Goal: Task Accomplishment & Management: Use online tool/utility

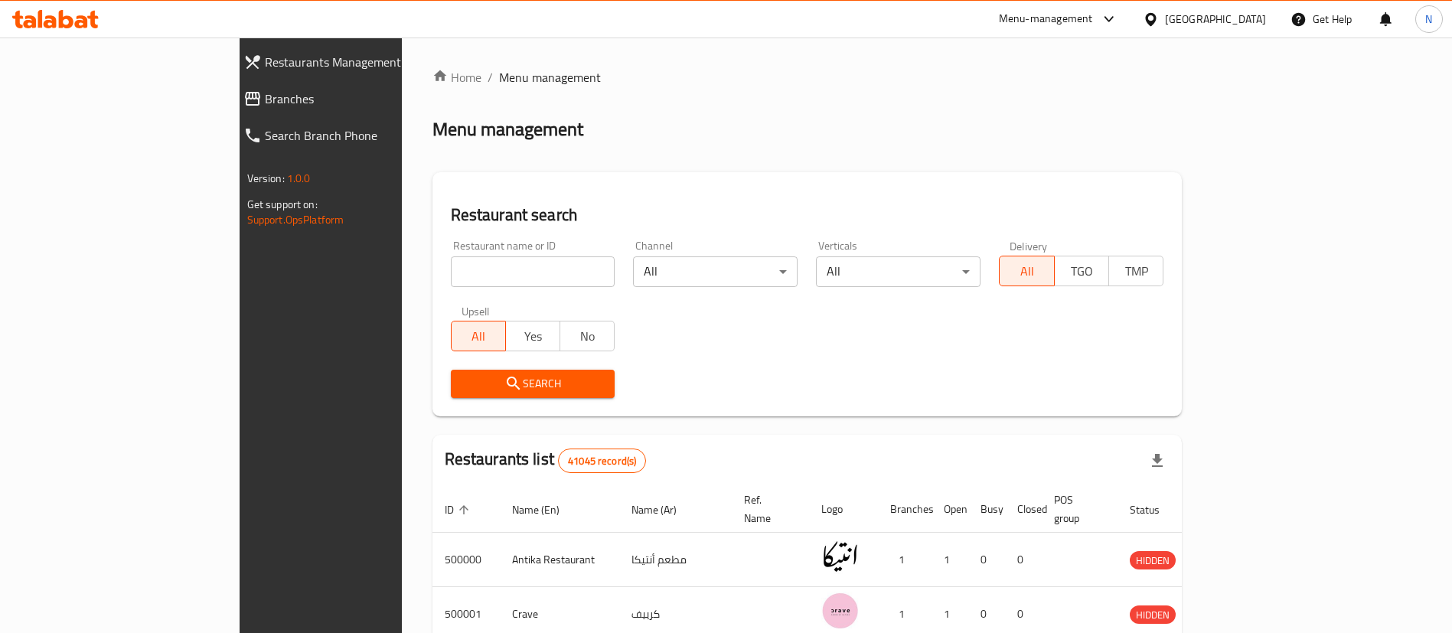
scroll to position [27, 0]
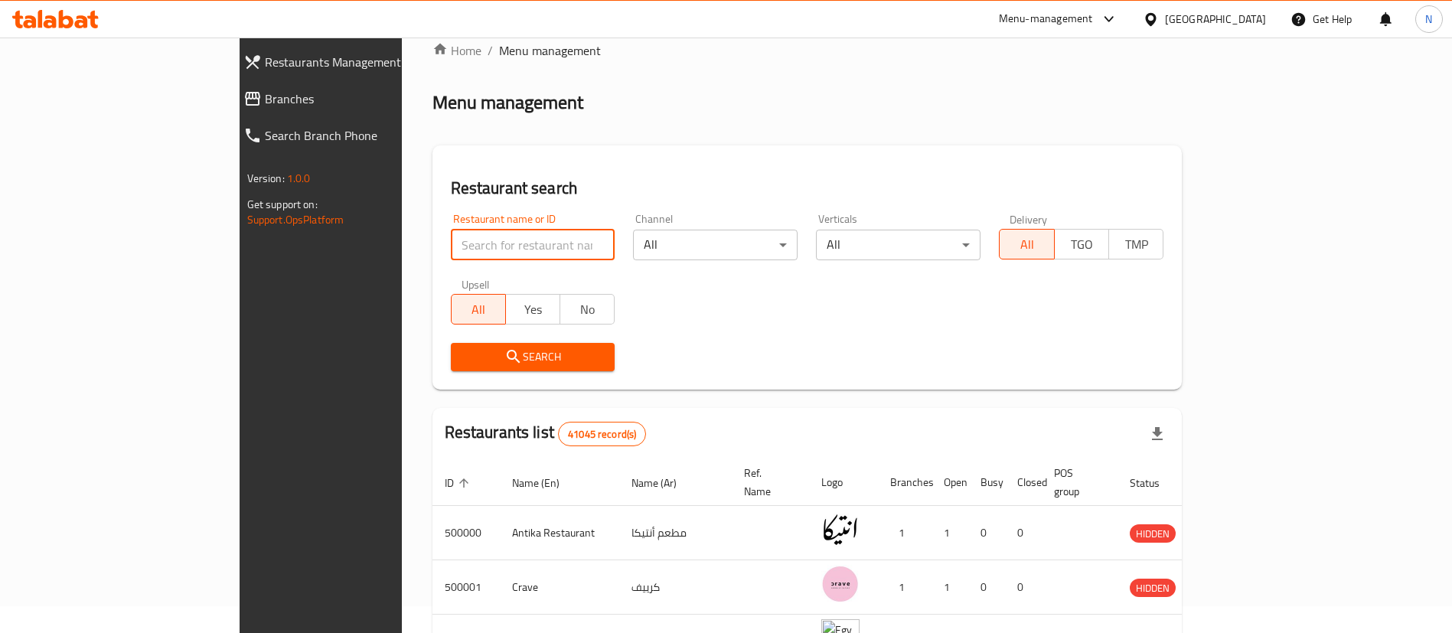
click at [452, 251] on input "search" at bounding box center [533, 245] width 165 height 31
type input "Abu Auf"
click button "Search" at bounding box center [533, 357] width 165 height 28
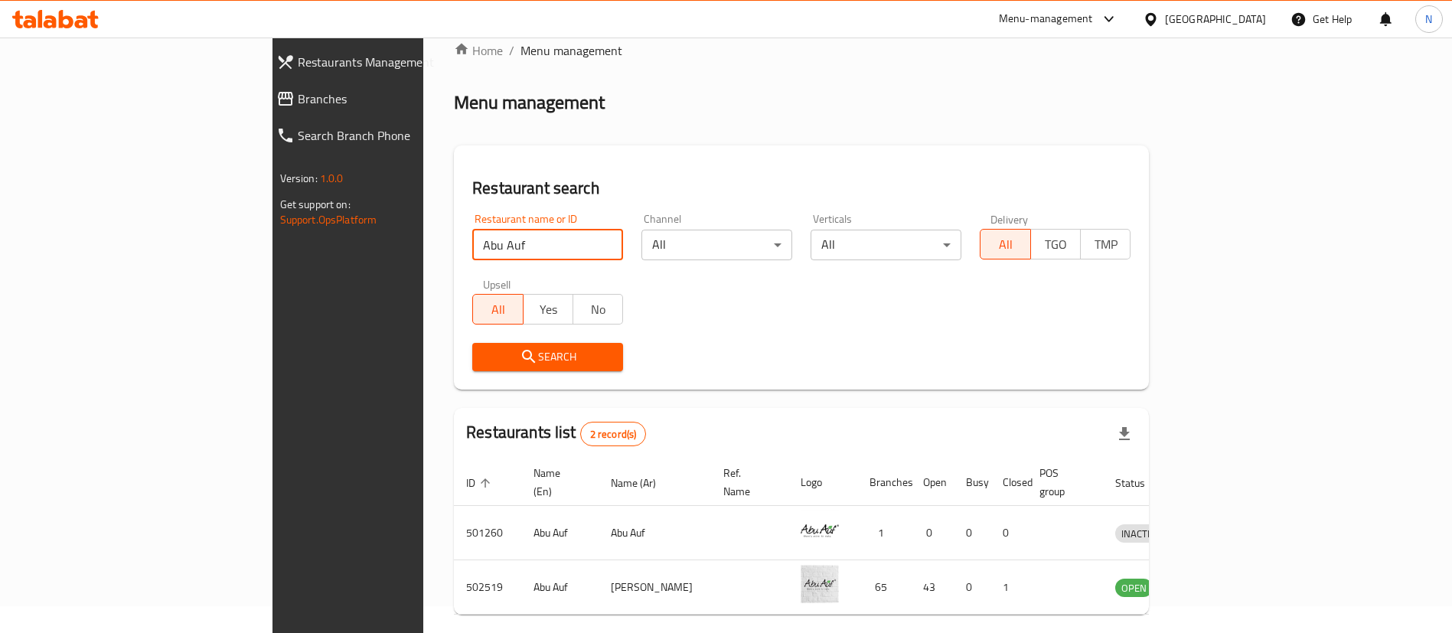
scroll to position [74, 0]
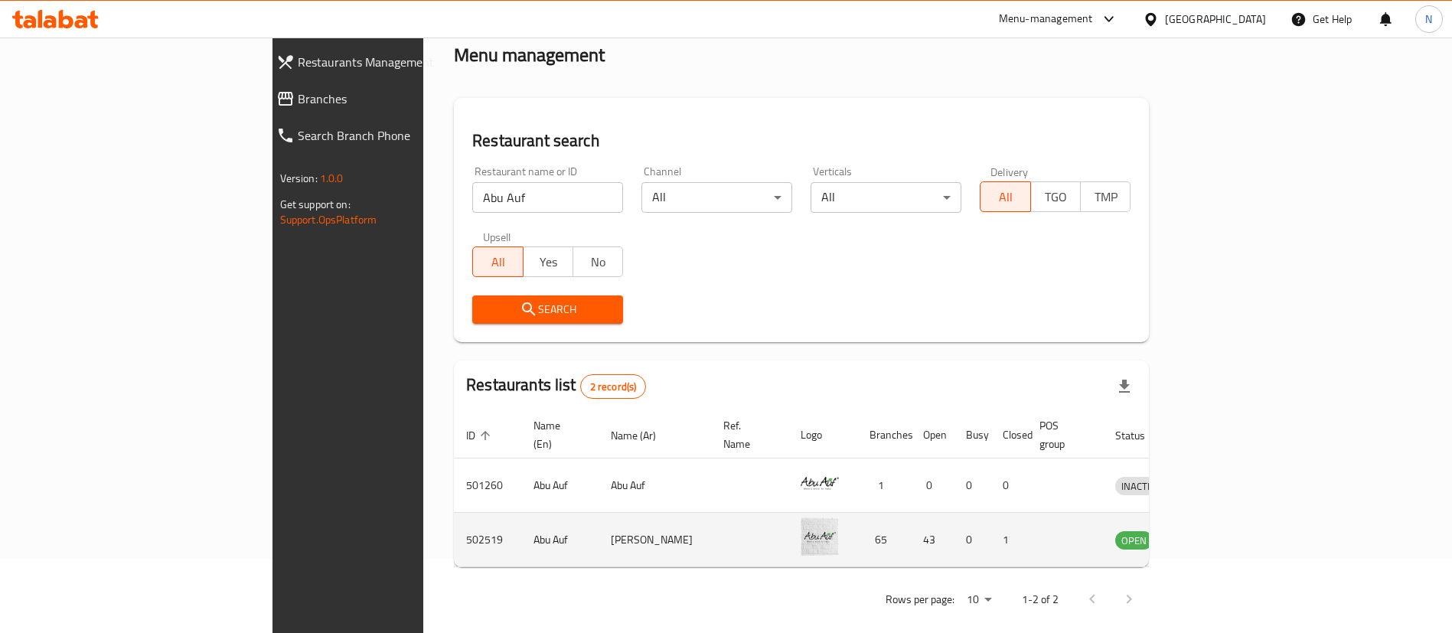
click at [1239, 533] on td "enhanced table" at bounding box center [1212, 540] width 53 height 54
click at [1216, 534] on icon "enhanced table" at bounding box center [1207, 540] width 17 height 13
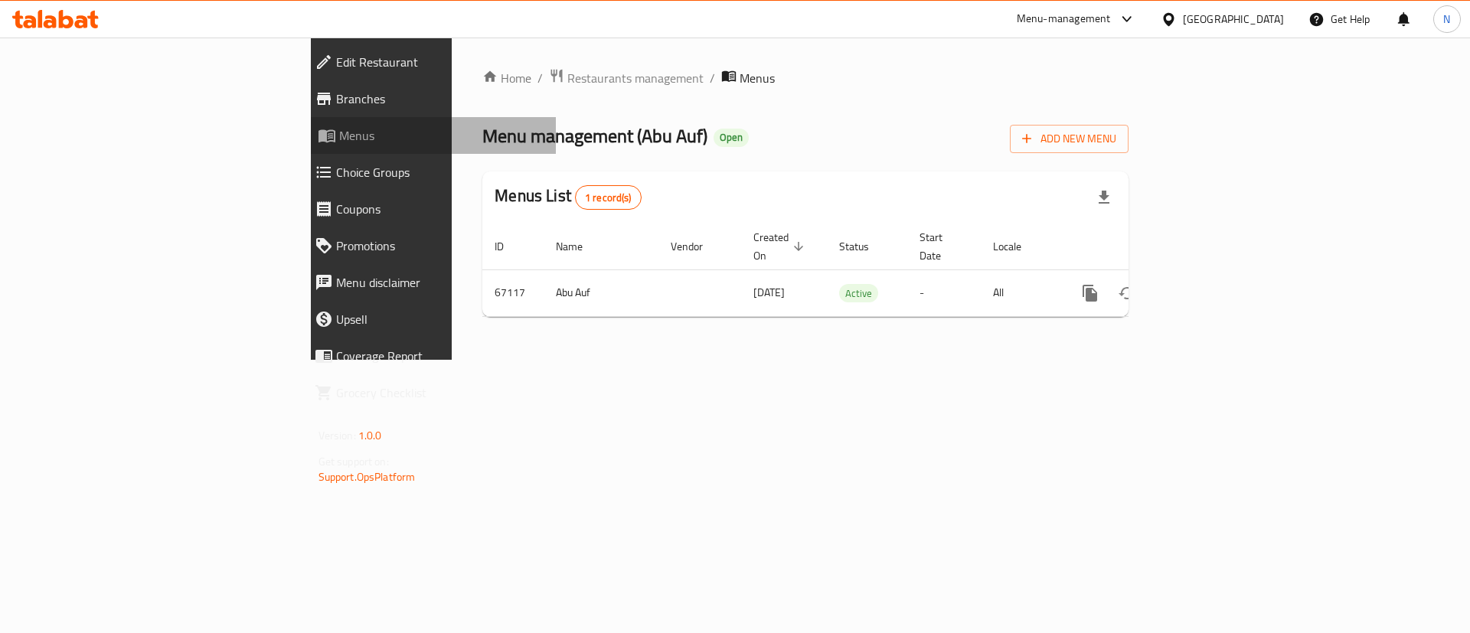
click at [302, 119] on link "Menus" at bounding box center [429, 135] width 254 height 37
click at [339, 136] on span "Menus" at bounding box center [441, 135] width 205 height 18
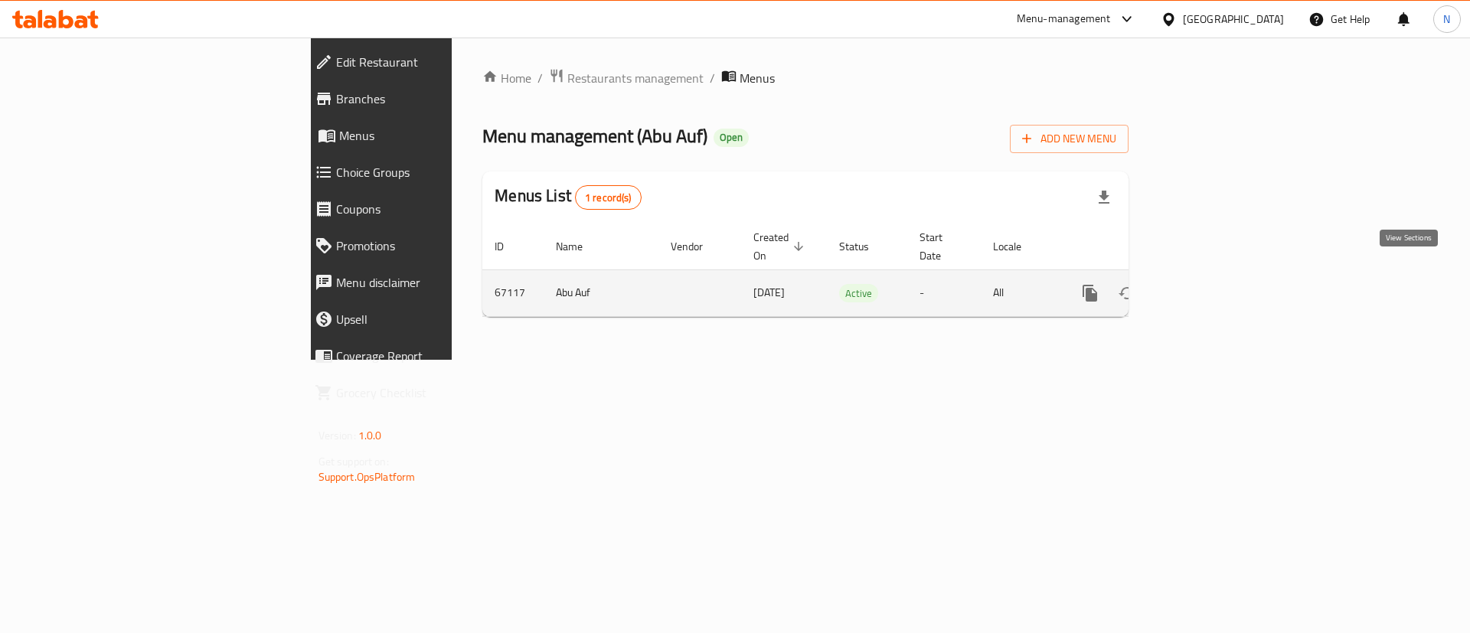
click at [1210, 284] on icon "enhanced table" at bounding box center [1200, 293] width 18 height 18
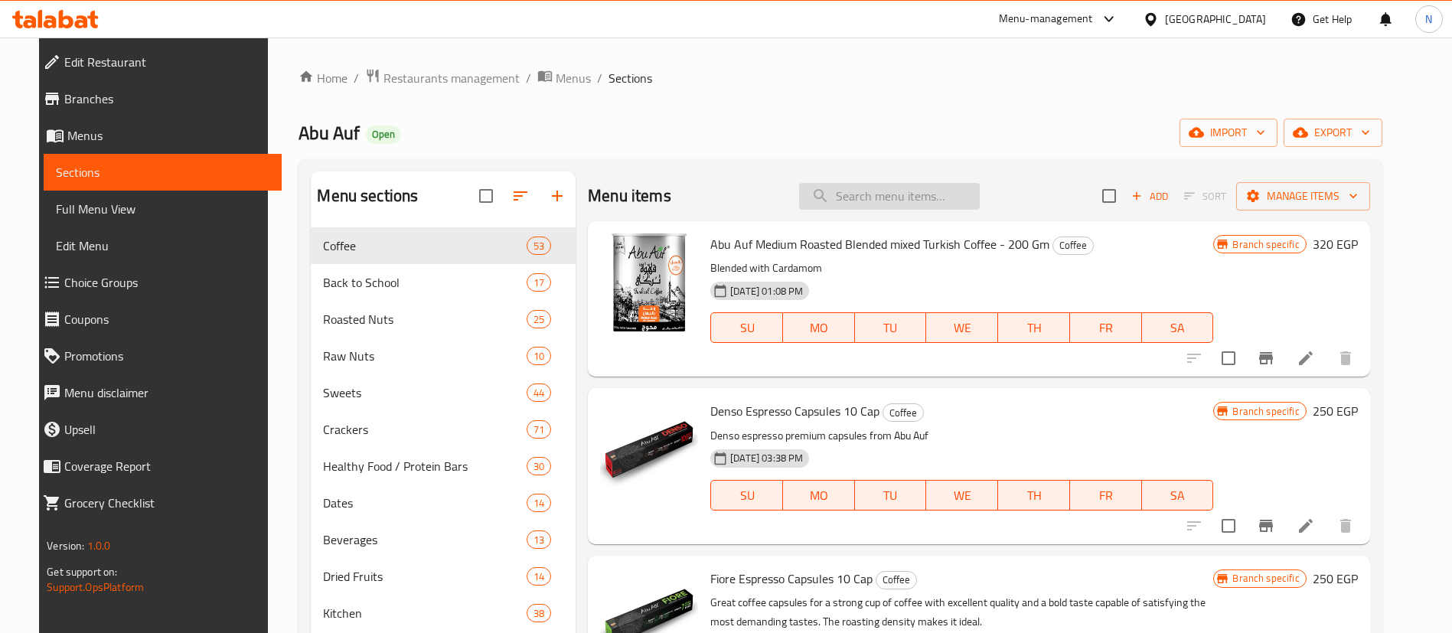
click at [919, 187] on input "search" at bounding box center [889, 196] width 181 height 27
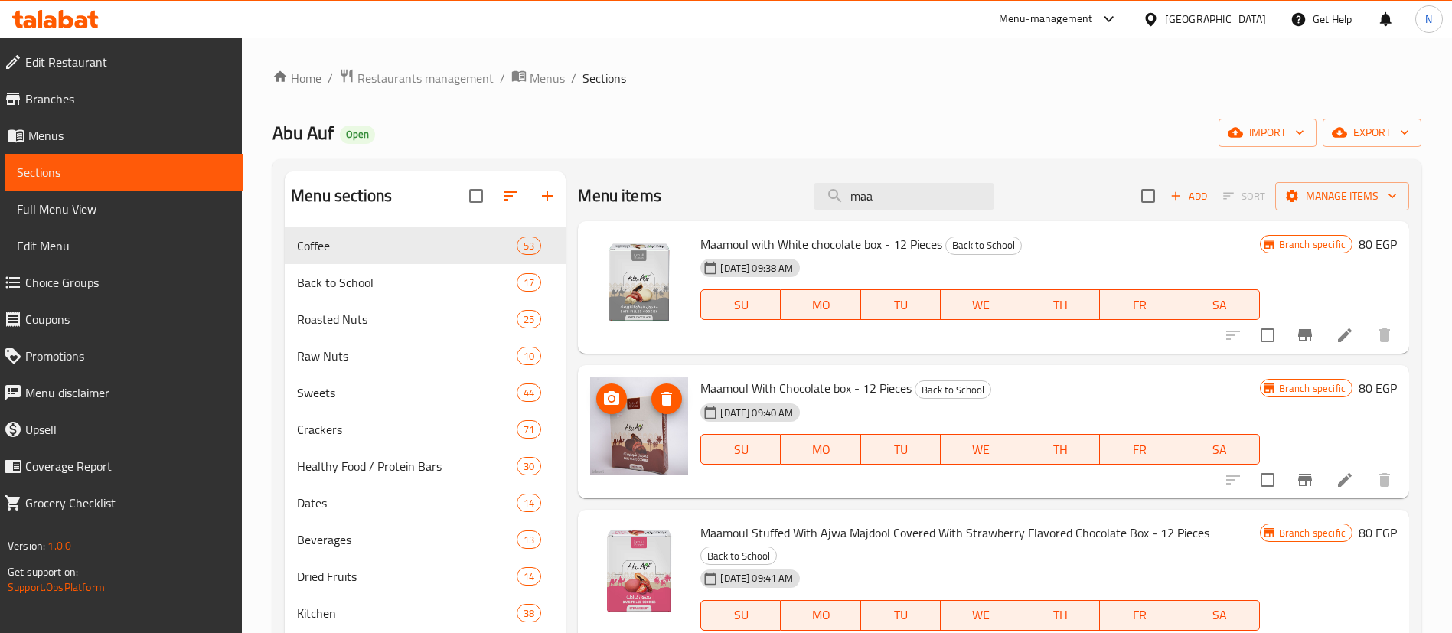
type input "maa"
drag, startPoint x: 629, startPoint y: 436, endPoint x: 831, endPoint y: 173, distance: 332.0
click at [831, 173] on div "Menu items maa Add Sort Manage items" at bounding box center [993, 196] width 831 height 50
click at [611, 393] on icon "upload picture" at bounding box center [611, 398] width 15 height 14
click at [883, 393] on span "Maamoul With Chocolate box - 12 Pieces" at bounding box center [805, 388] width 211 height 23
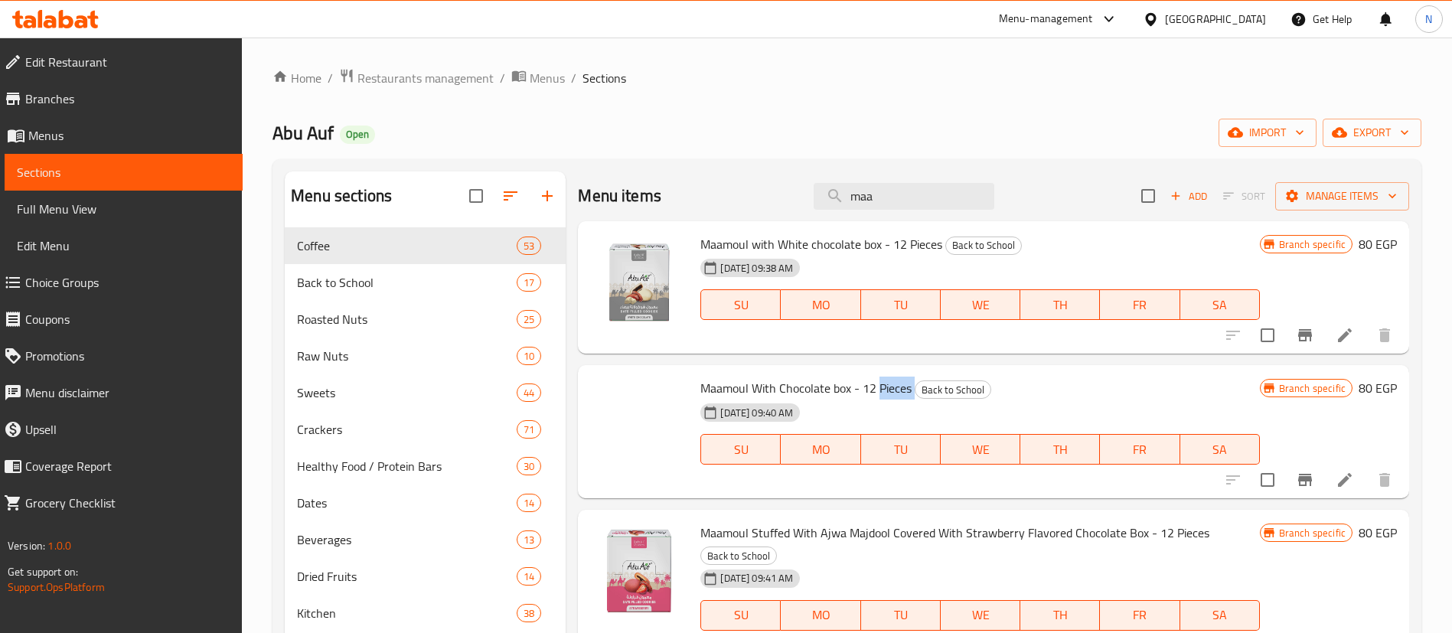
click at [883, 393] on span "Maamoul With Chocolate box - 12 Pieces" at bounding box center [805, 388] width 211 height 23
copy h6 "Maamoul With Chocolate box - 12 Pieces"
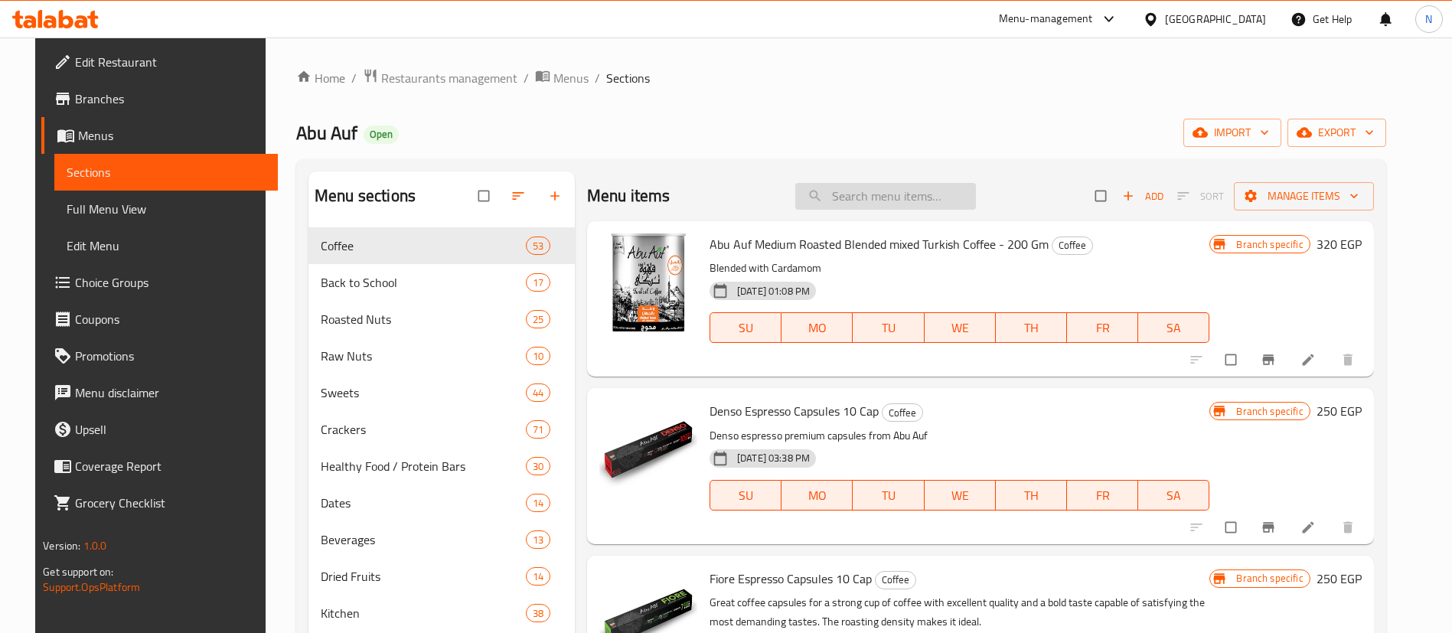
click at [902, 196] on input "search" at bounding box center [885, 196] width 181 height 27
paste input "Maamoul With Chocolate box - 12 Pieces"
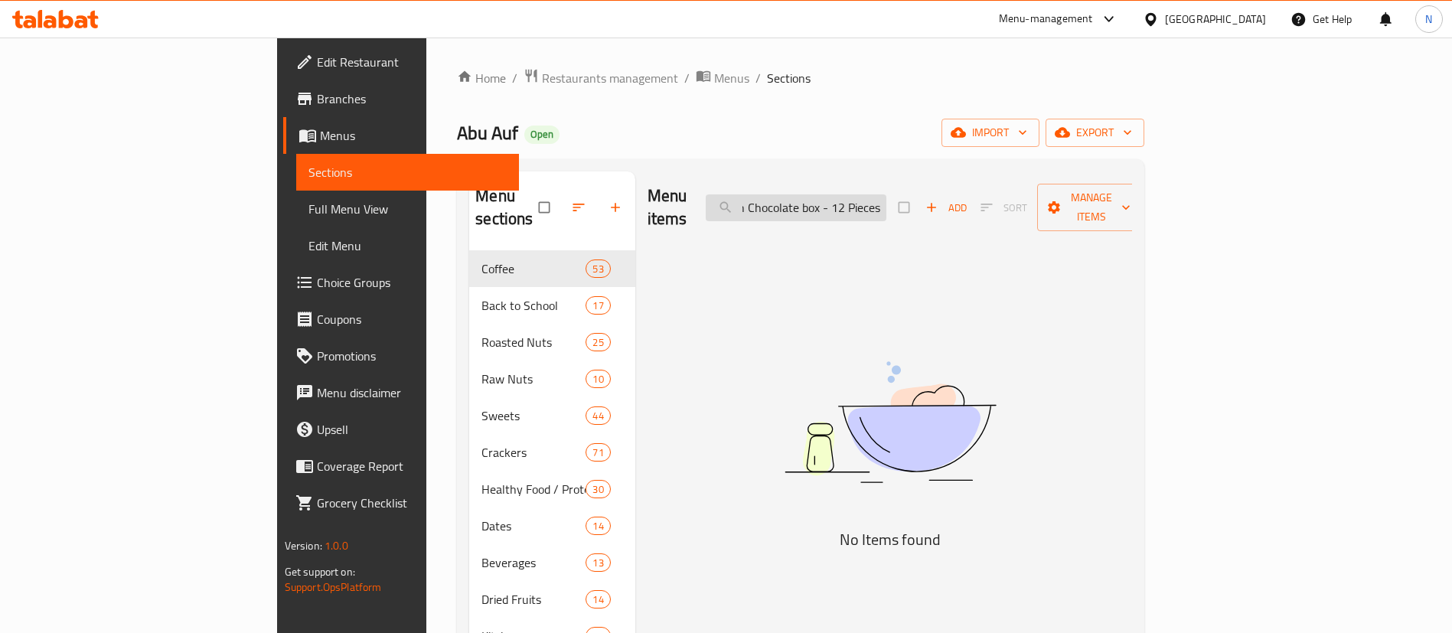
click at [847, 194] on input "Maamoul With Chocolate box - 12 Pieces" at bounding box center [796, 207] width 181 height 27
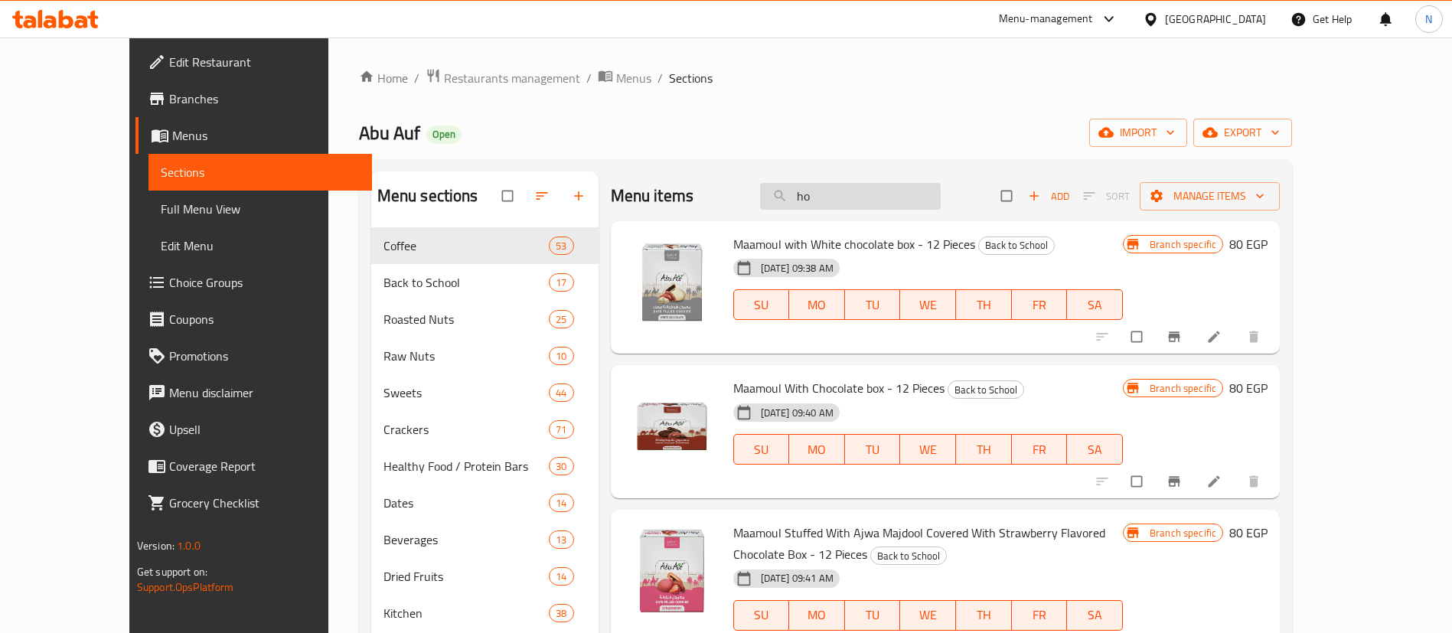
type input "h"
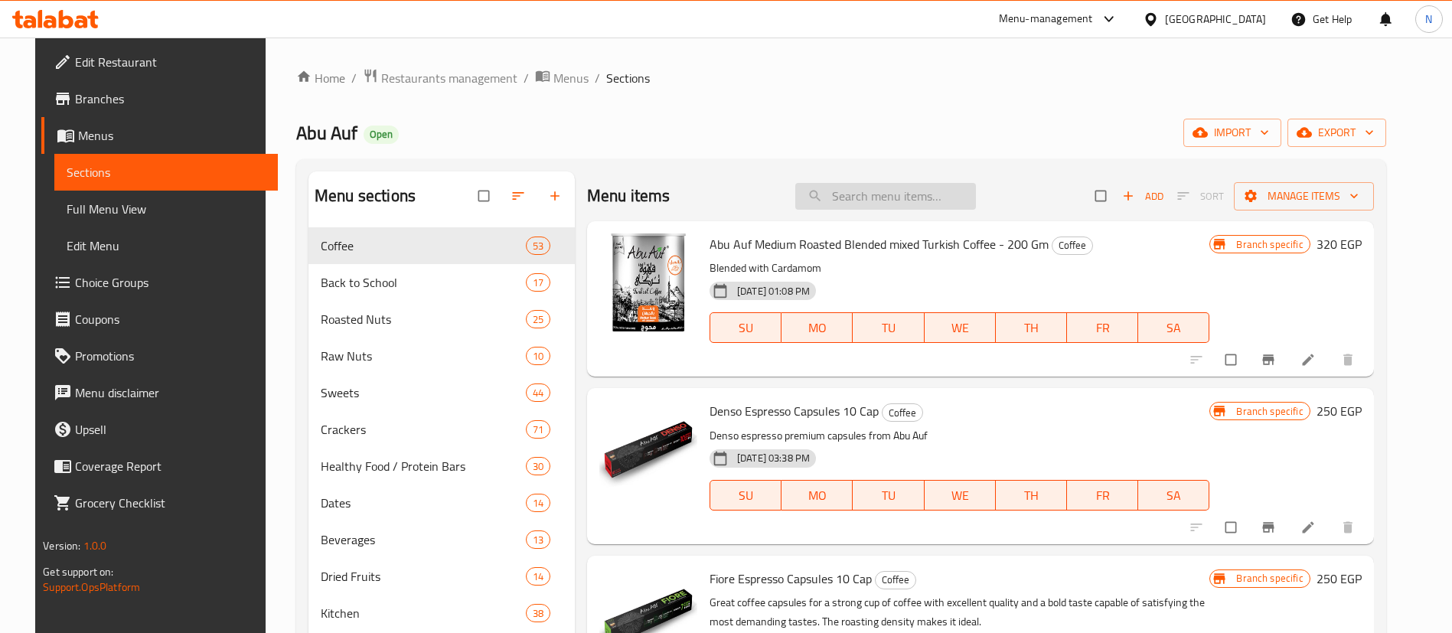
click at [860, 195] on input "search" at bounding box center [885, 196] width 181 height 27
paste input "Maamoul With Chocolate"
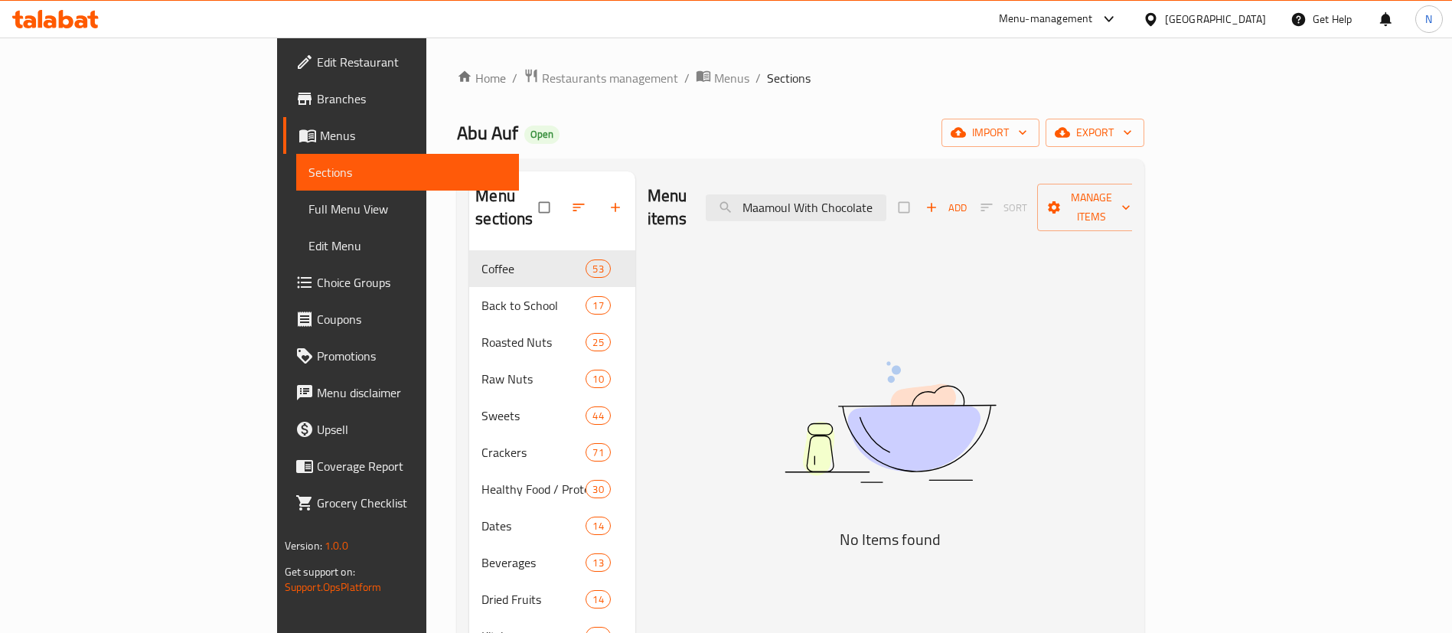
drag, startPoint x: 902, startPoint y: 195, endPoint x: 1051, endPoint y: 210, distance: 150.0
click at [1051, 210] on div "Menu items Maamoul With Chocolate Add Sort Manage items" at bounding box center [890, 207] width 485 height 73
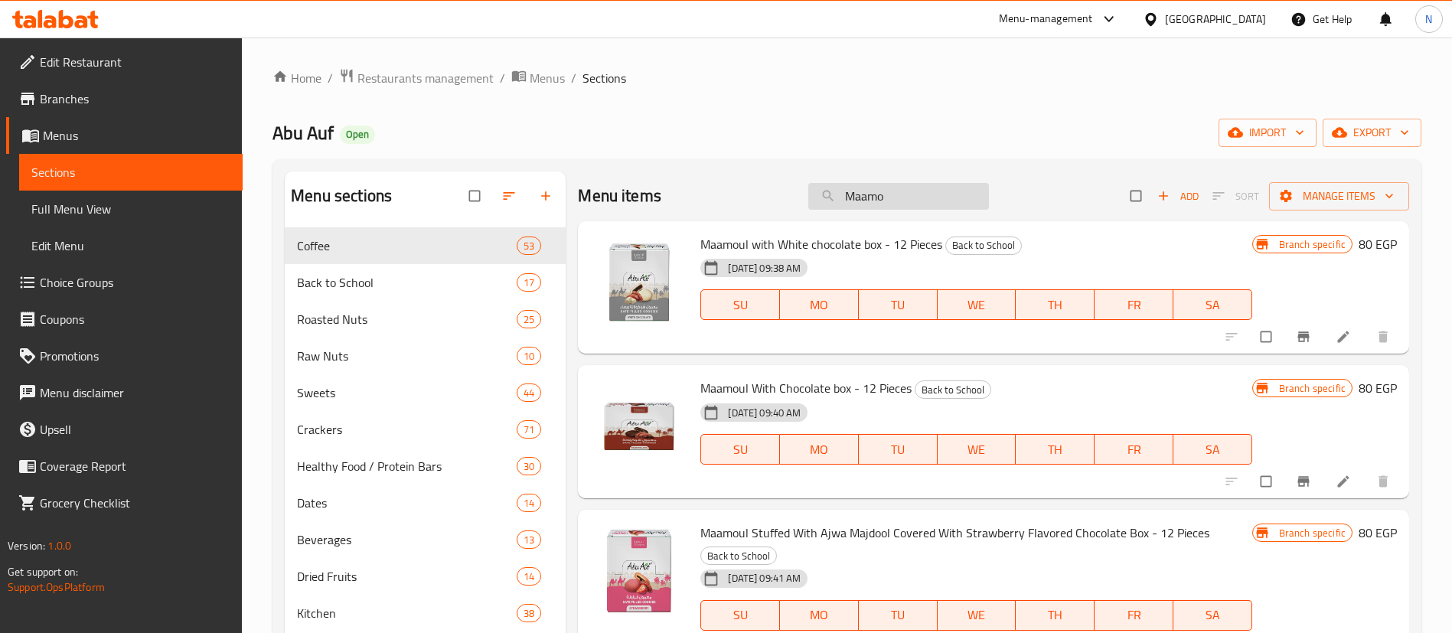
click at [926, 197] on input "Maamo" at bounding box center [898, 196] width 181 height 27
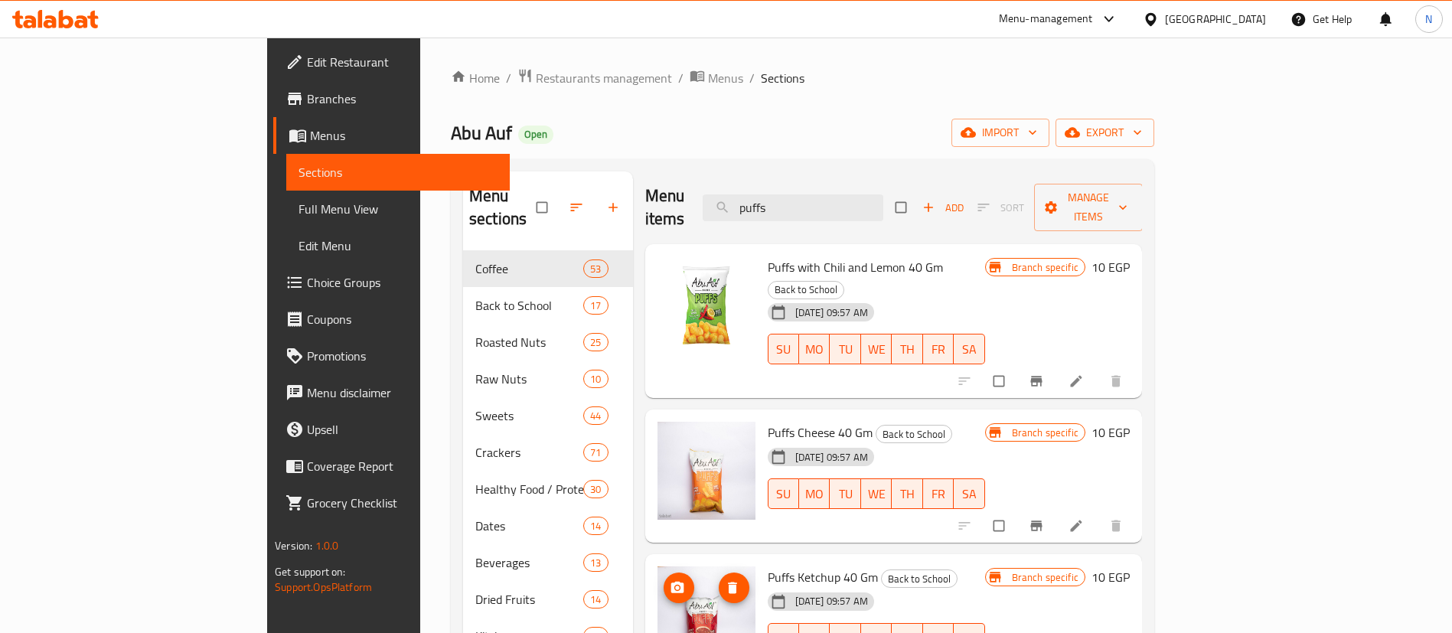
click at [658, 591] on img at bounding box center [707, 616] width 98 height 98
click at [671, 582] on icon "upload picture" at bounding box center [677, 587] width 13 height 11
click at [670, 580] on icon "upload picture" at bounding box center [677, 587] width 15 height 15
click at [768, 566] on span "Puffs Ketchup 40 Gm" at bounding box center [823, 577] width 110 height 23
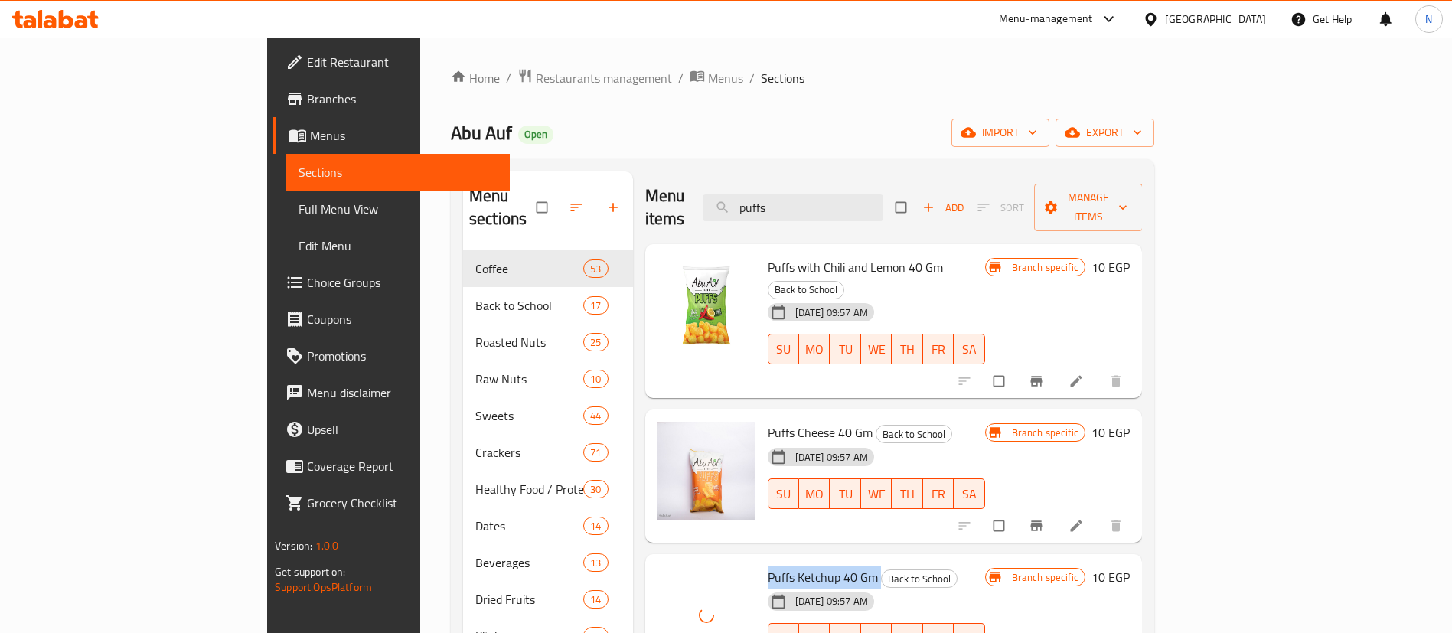
click at [768, 566] on span "Puffs Ketchup 40 Gm" at bounding box center [823, 577] width 110 height 23
copy h6 "Puffs Ketchup 40 Gm"
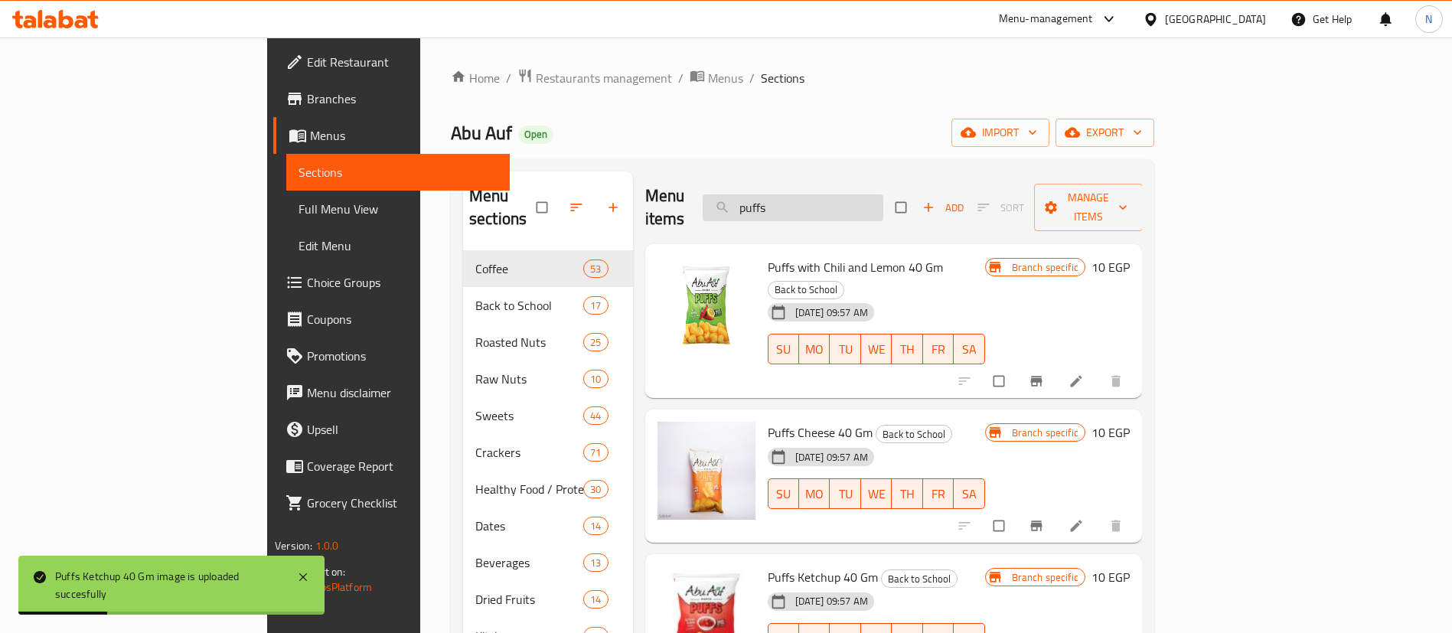
click at [870, 199] on input "puffs" at bounding box center [793, 207] width 181 height 27
paste input "Puffs Ketchup 40 Gm"
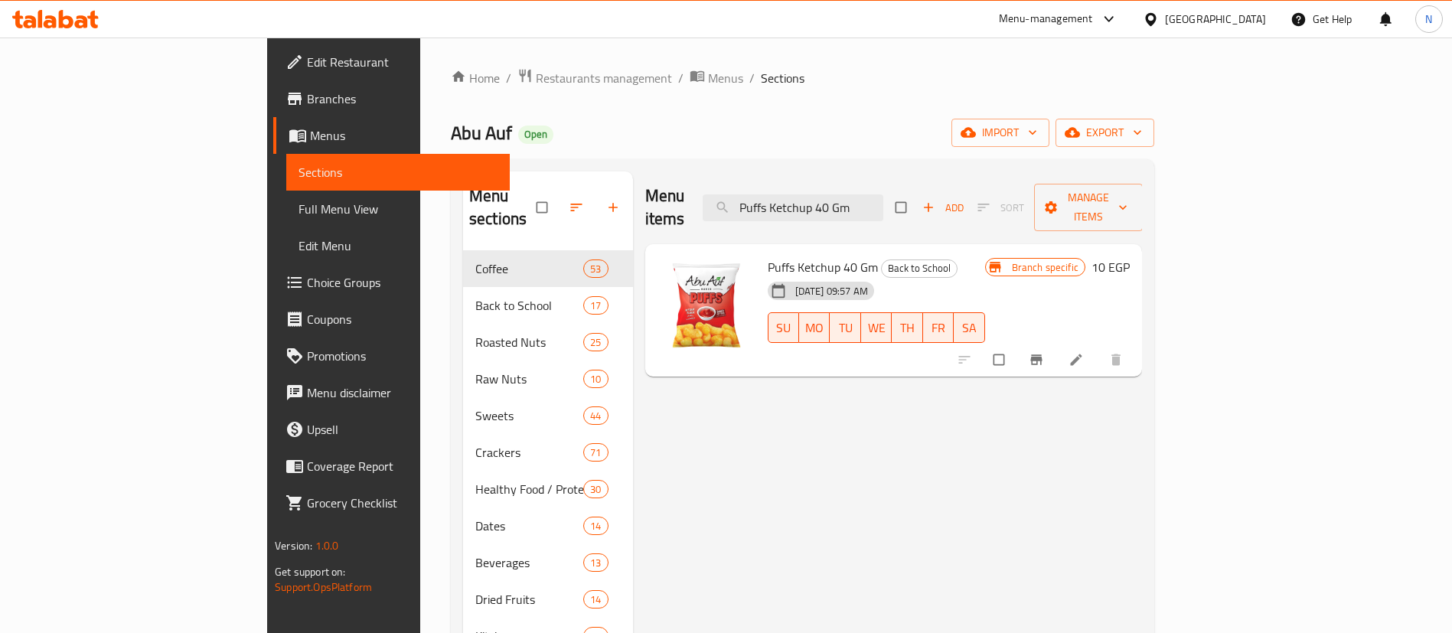
type input "Puffs Ketchup 40 Gm"
click at [883, 196] on input "Puffs Ketchup 40 Gm" at bounding box center [793, 207] width 181 height 27
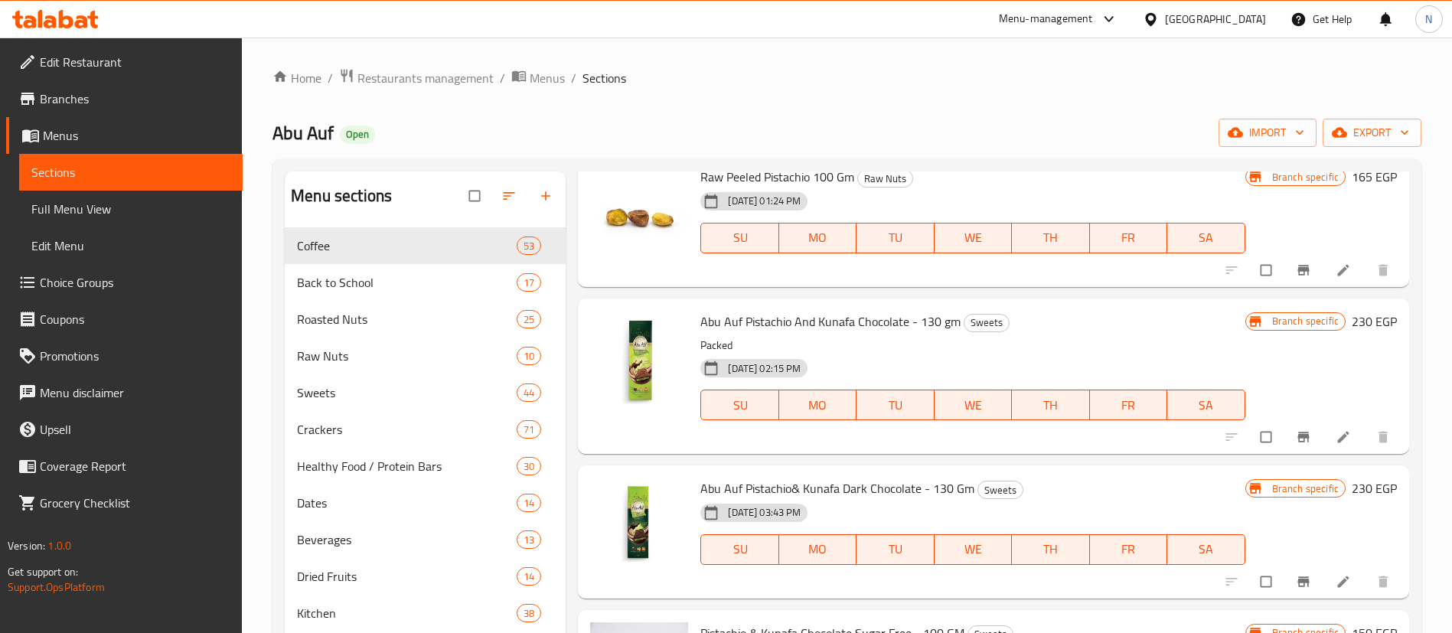
scroll to position [1019, 0]
click at [763, 489] on span "Abu Auf Pistachio& Kunafa Dark Chocolate - 130 Gm" at bounding box center [837, 486] width 274 height 23
copy span "Pistachio"
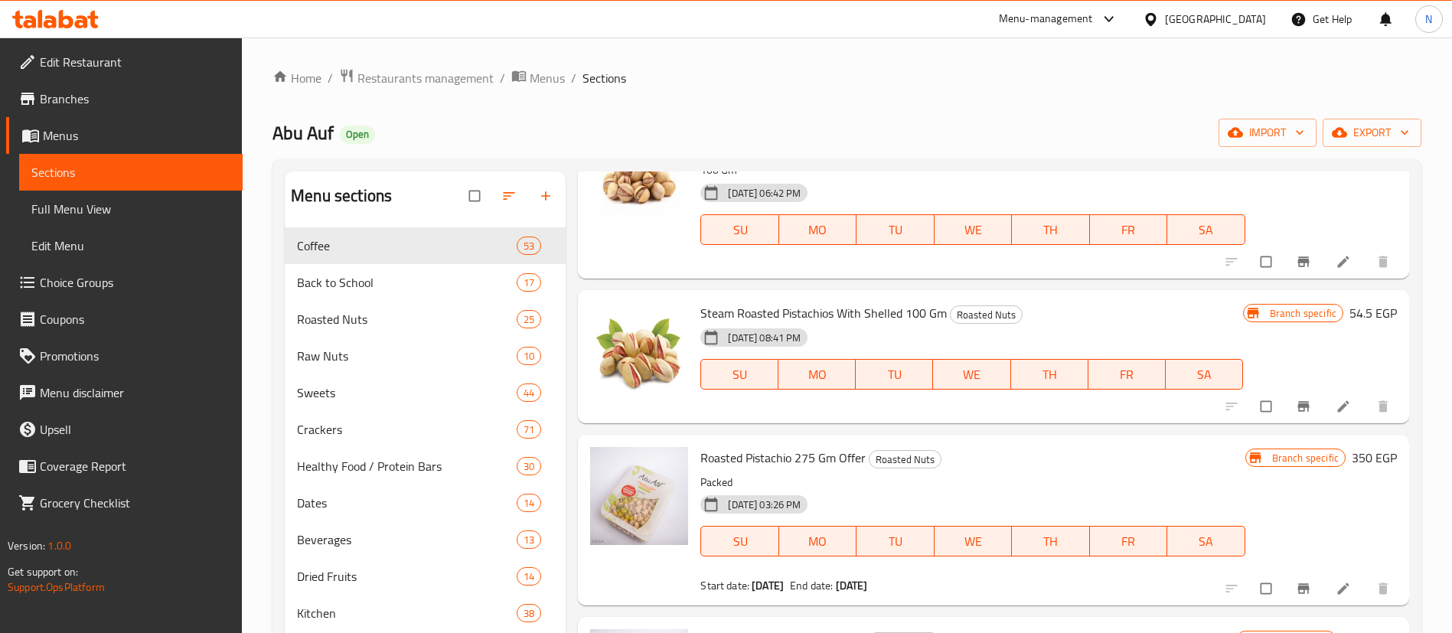
scroll to position [0, 0]
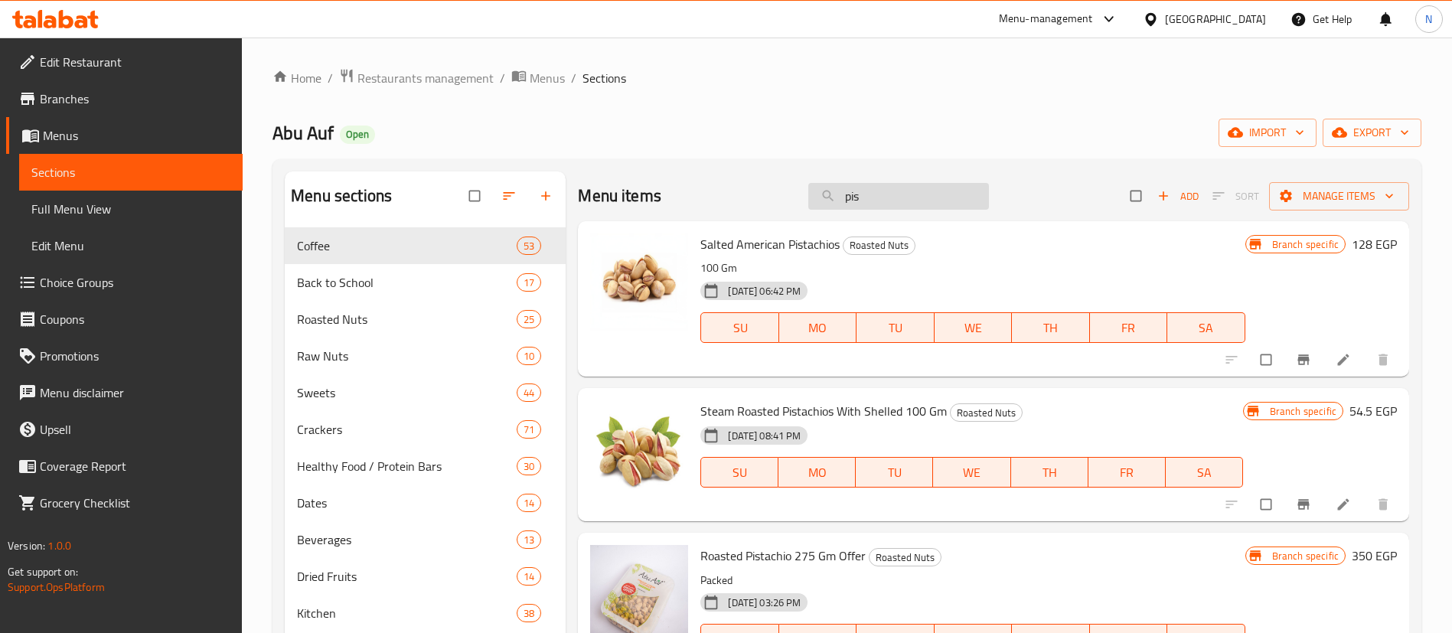
click at [907, 193] on input "pis" at bounding box center [898, 196] width 181 height 27
paste input "Pistachio"
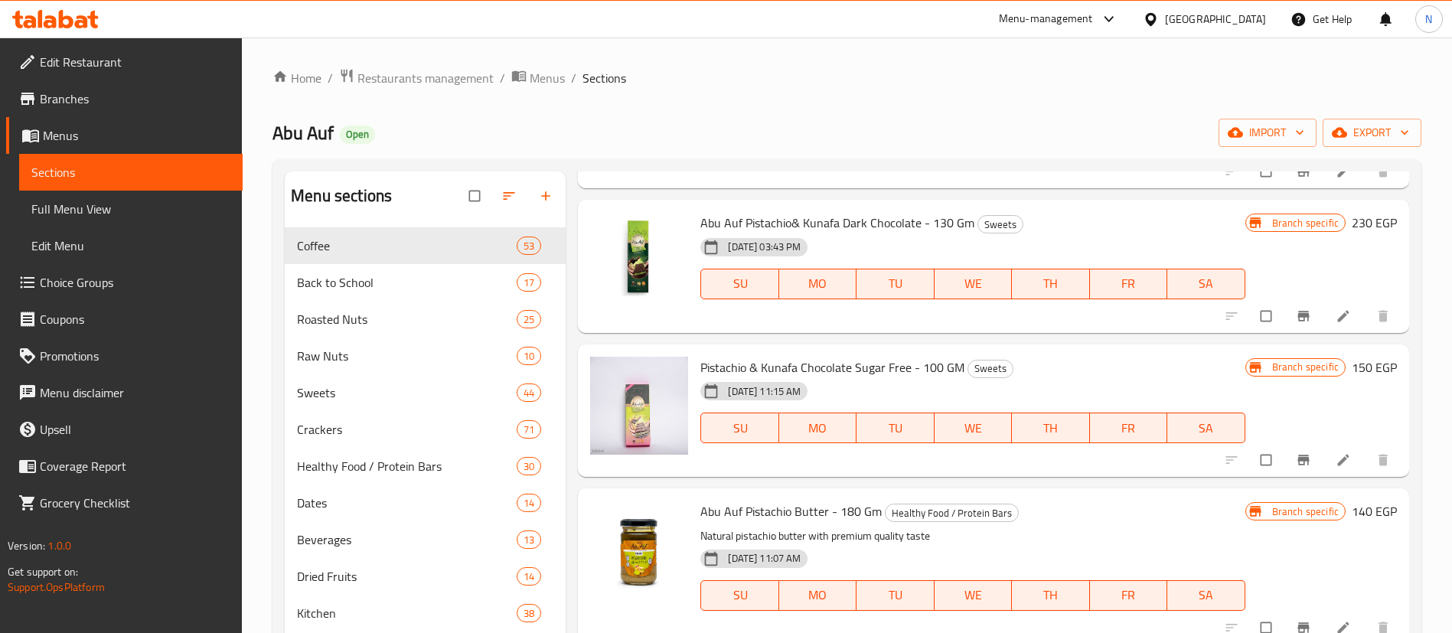
scroll to position [1285, 0]
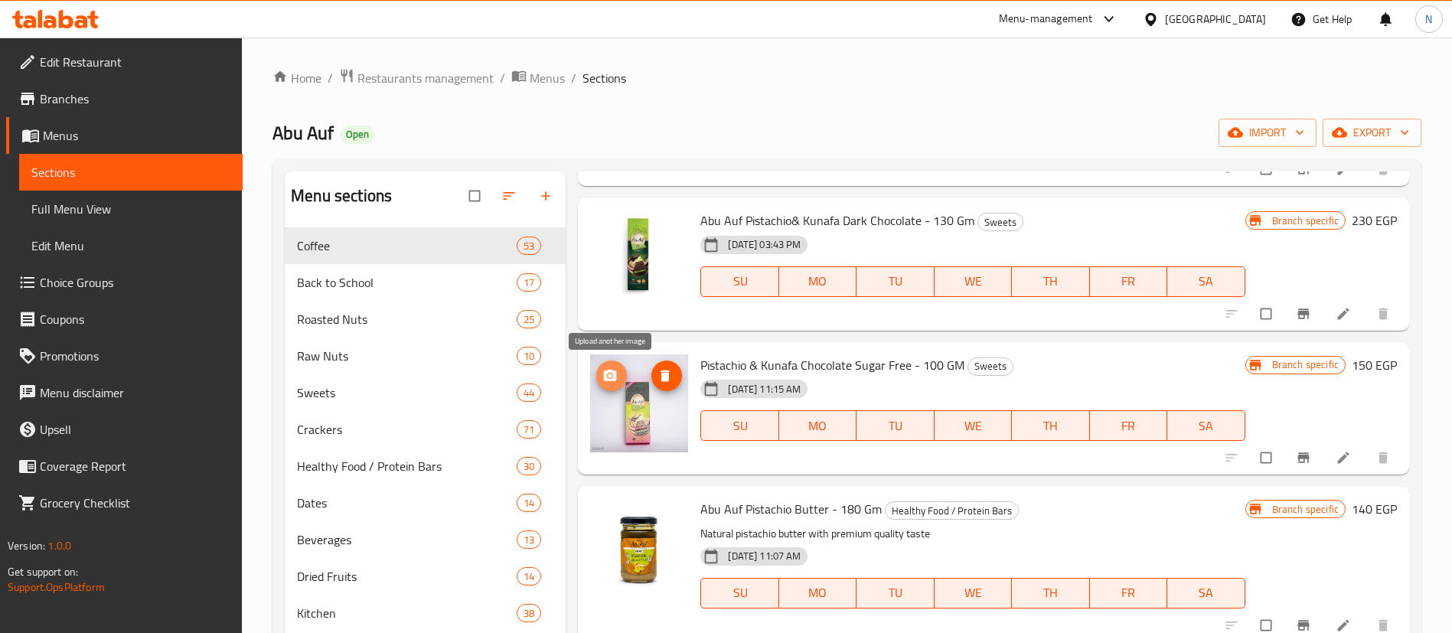
click at [612, 379] on icon "upload picture" at bounding box center [610, 374] width 13 height 11
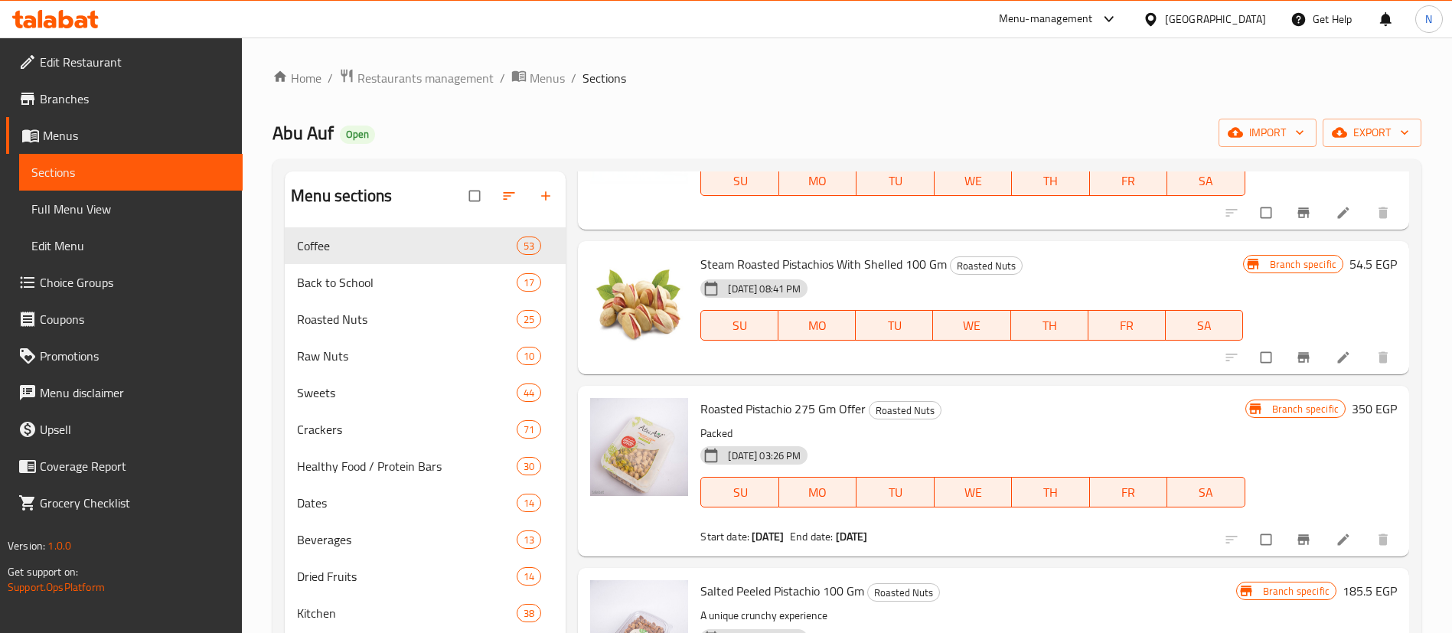
scroll to position [0, 0]
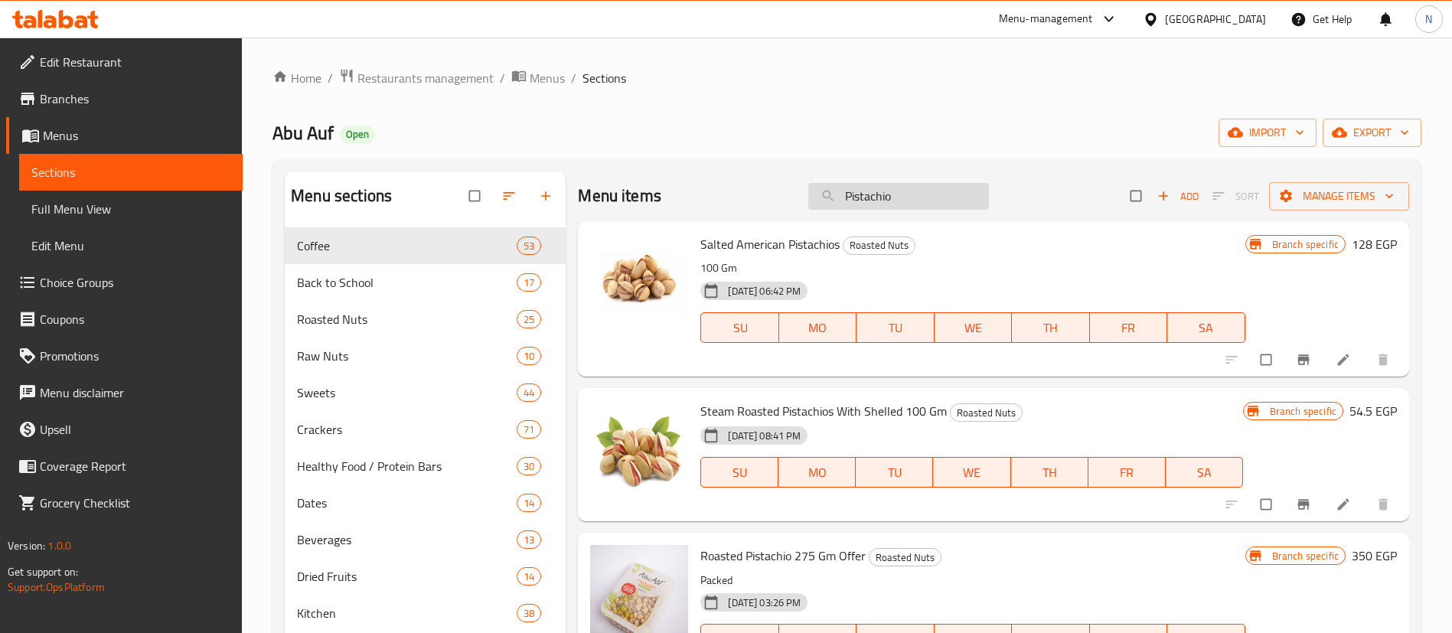
click at [920, 185] on input "Pistachio" at bounding box center [898, 196] width 181 height 27
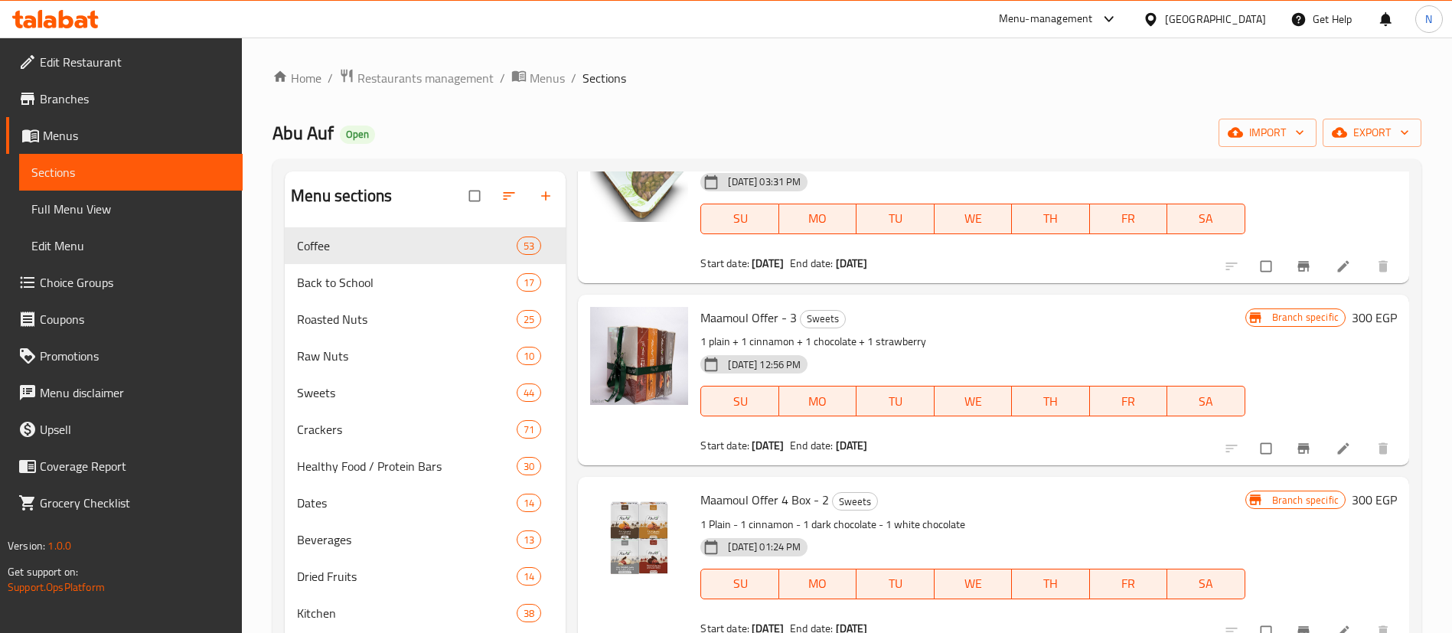
scroll to position [1014, 0]
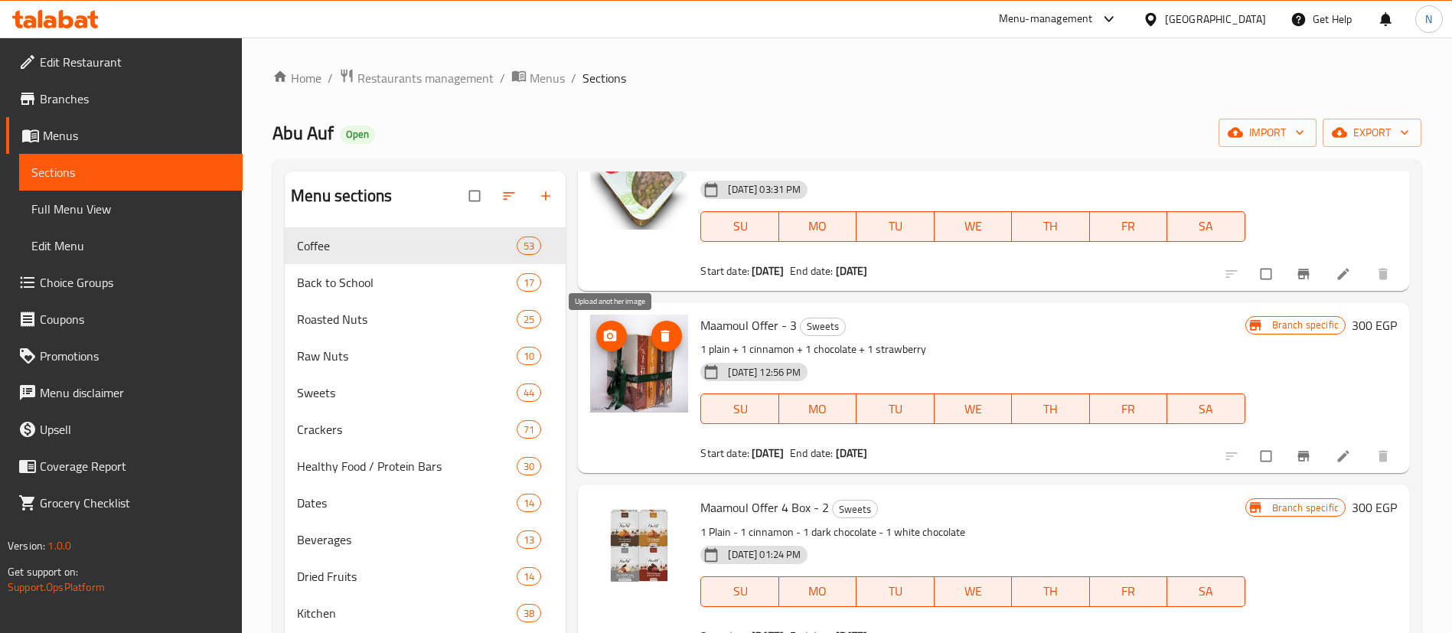
type input "offer"
click at [611, 341] on icon "upload picture" at bounding box center [609, 335] width 15 height 15
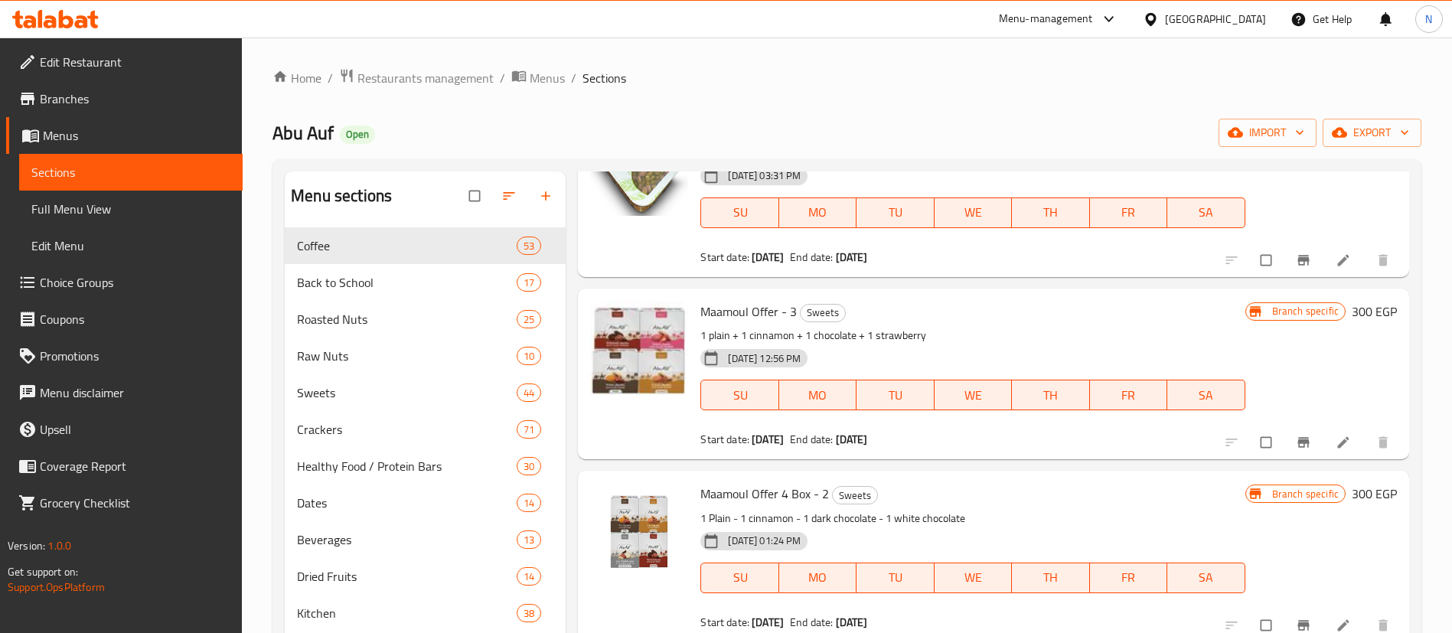
scroll to position [0, 0]
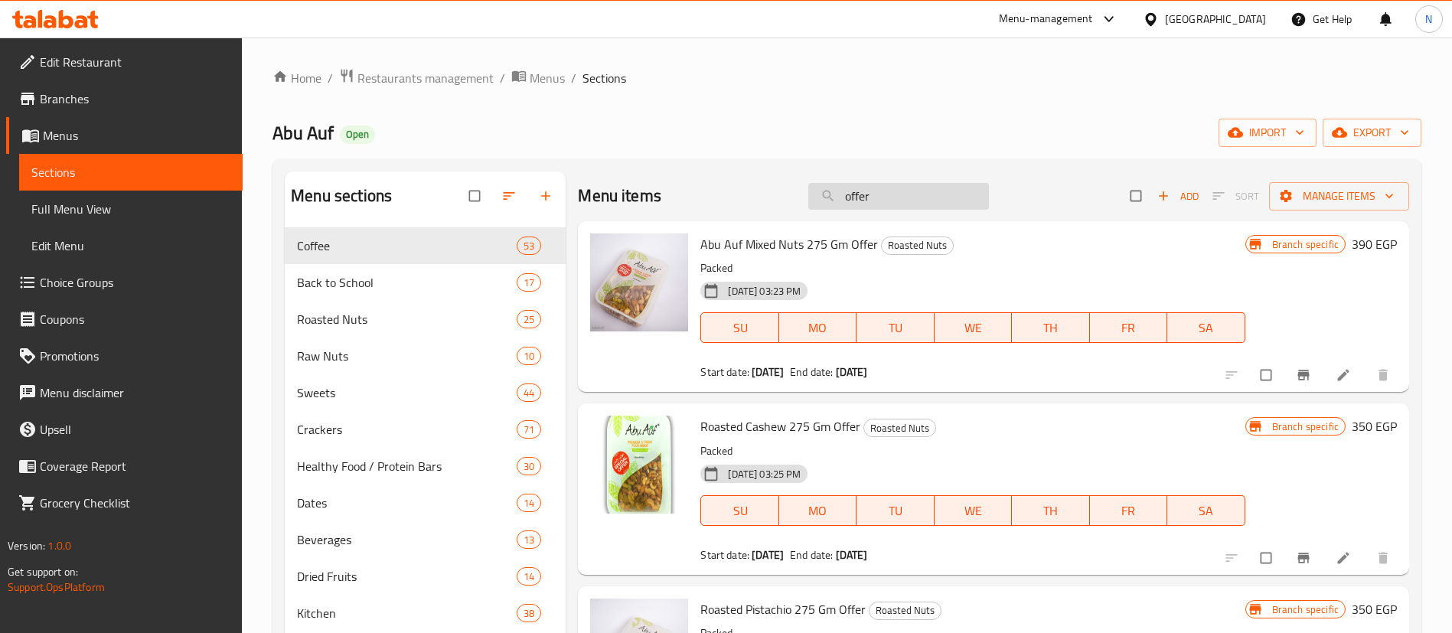
click at [878, 190] on input "offer" at bounding box center [898, 196] width 181 height 27
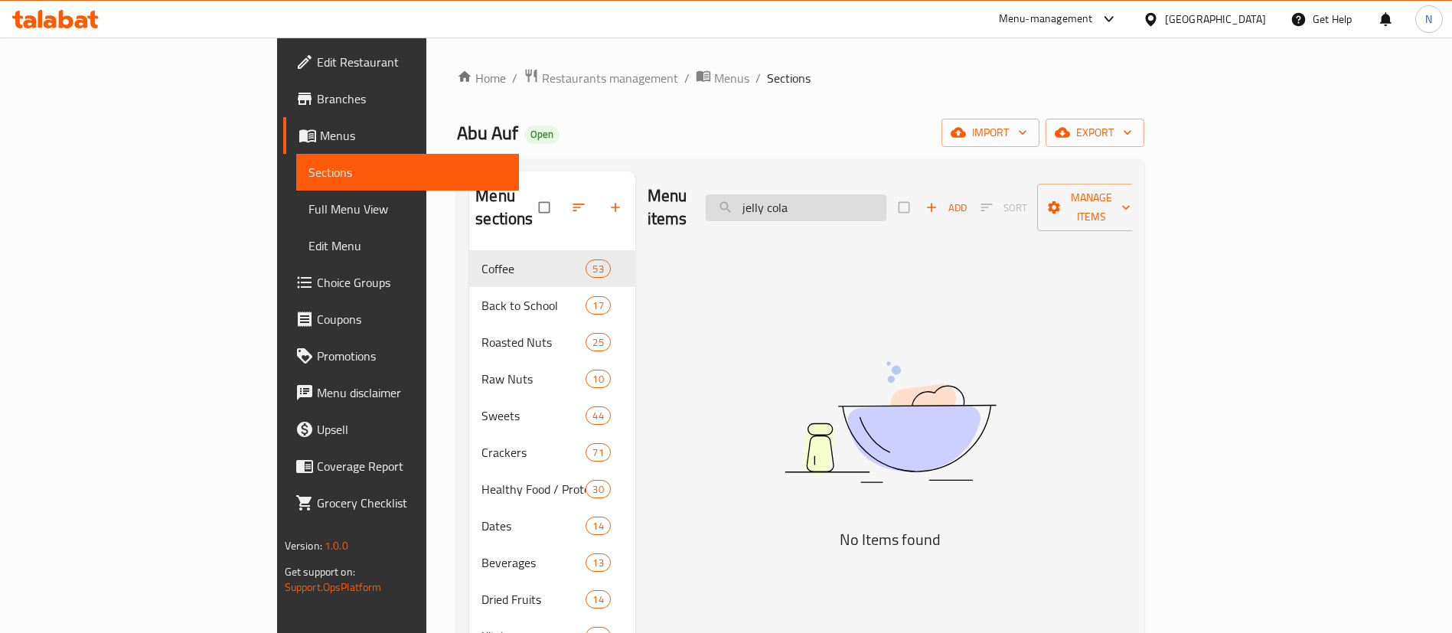
type input "jelly cola"
click at [878, 194] on input "jelly cola" at bounding box center [796, 207] width 181 height 27
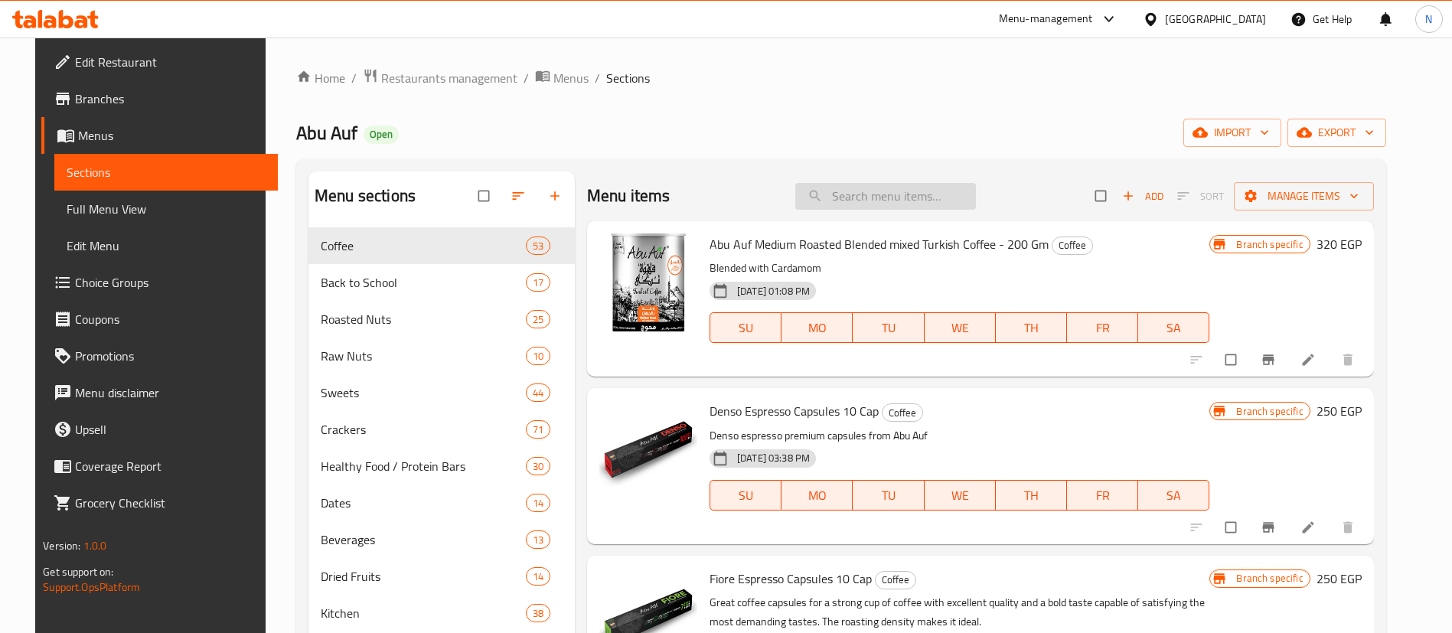
click at [919, 207] on input "search" at bounding box center [885, 196] width 181 height 27
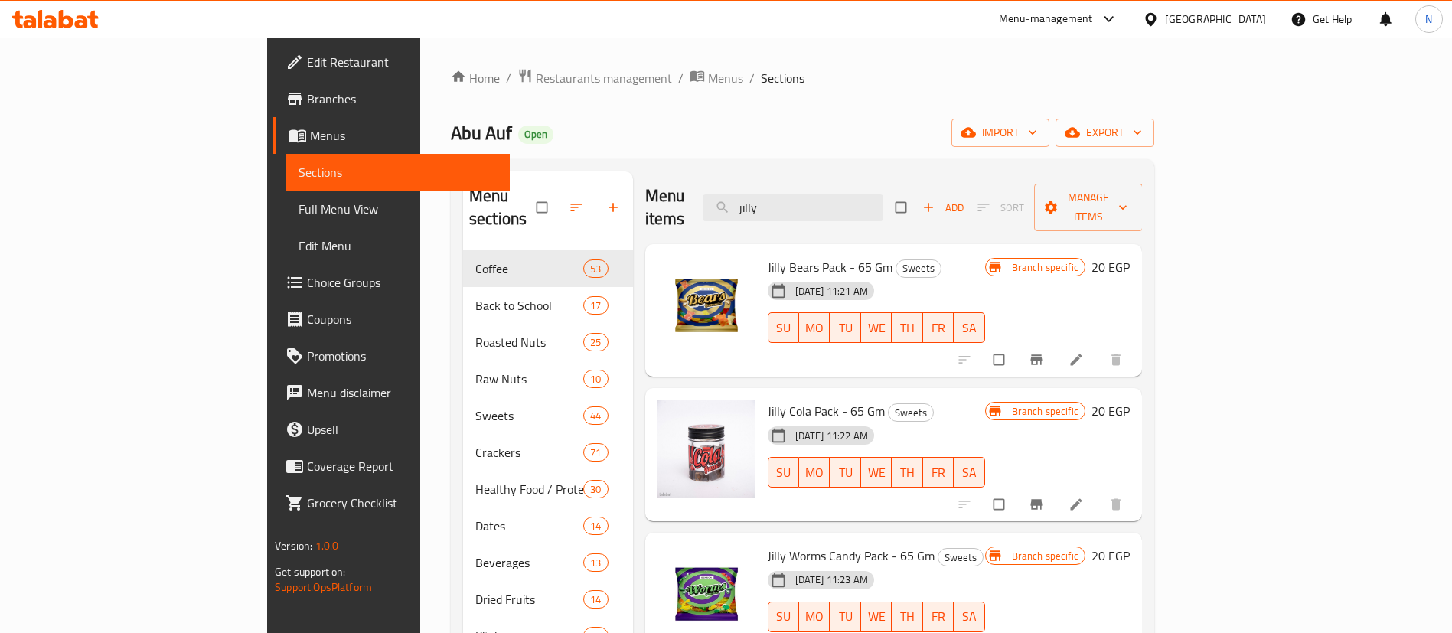
click at [768, 400] on span "Jilly Cola Pack - 65 Gm" at bounding box center [826, 411] width 117 height 23
copy h6 "Jilly Cola Pack - 65 Gm"
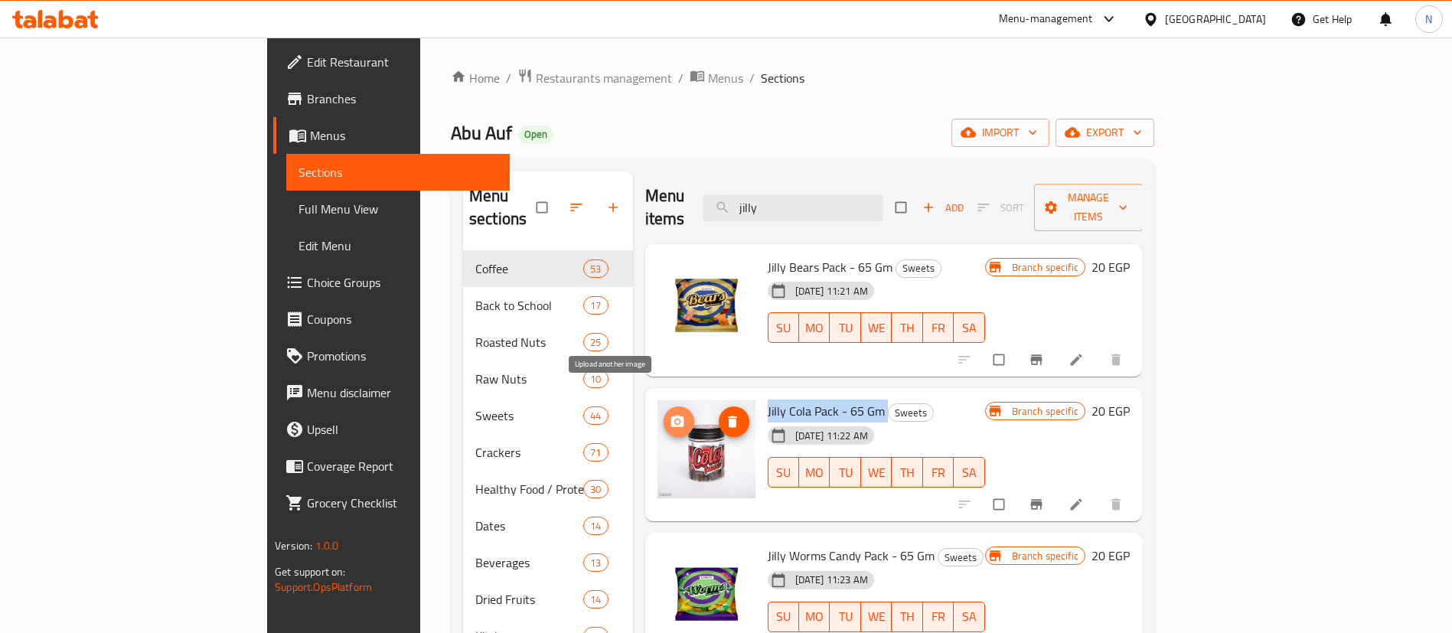
click at [664, 407] on button "upload picture" at bounding box center [679, 422] width 31 height 31
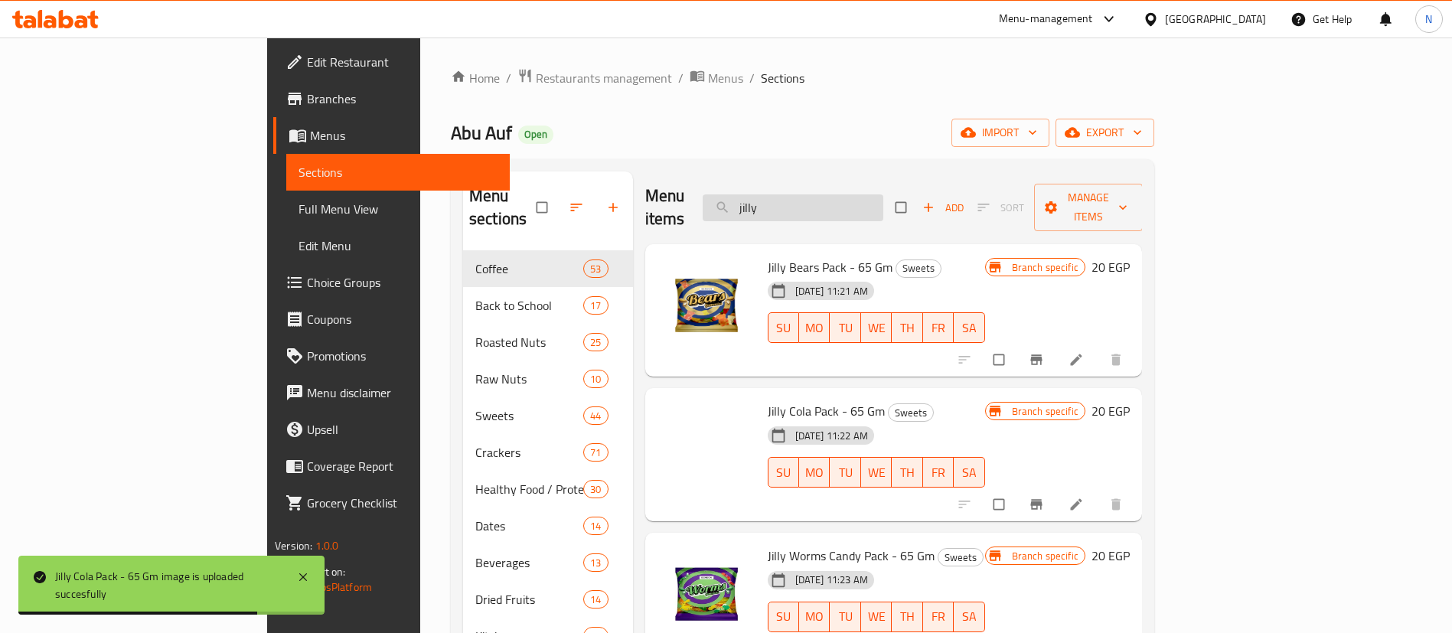
click at [869, 200] on input "jilly" at bounding box center [793, 207] width 181 height 27
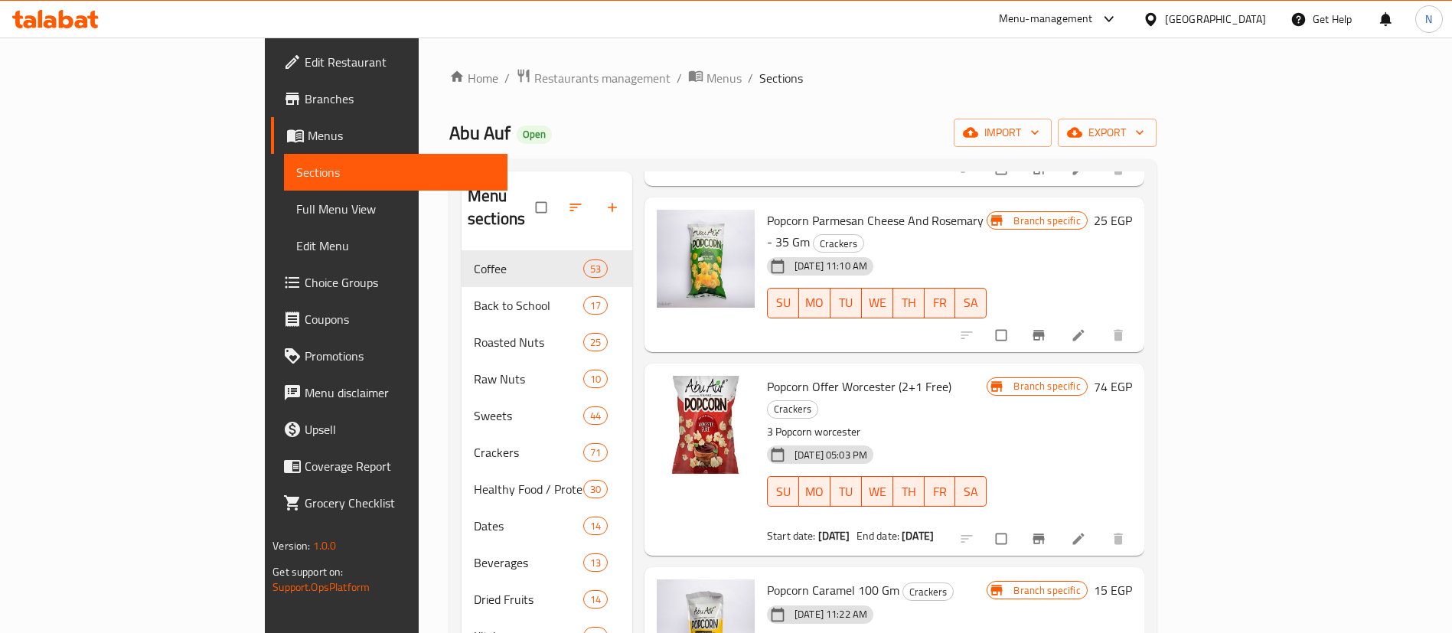
scroll to position [380, 0]
click at [767, 576] on span "Popcorn Caramel 100 Gm" at bounding box center [833, 587] width 132 height 23
copy h6 "Popcorn Caramel 100 Gm"
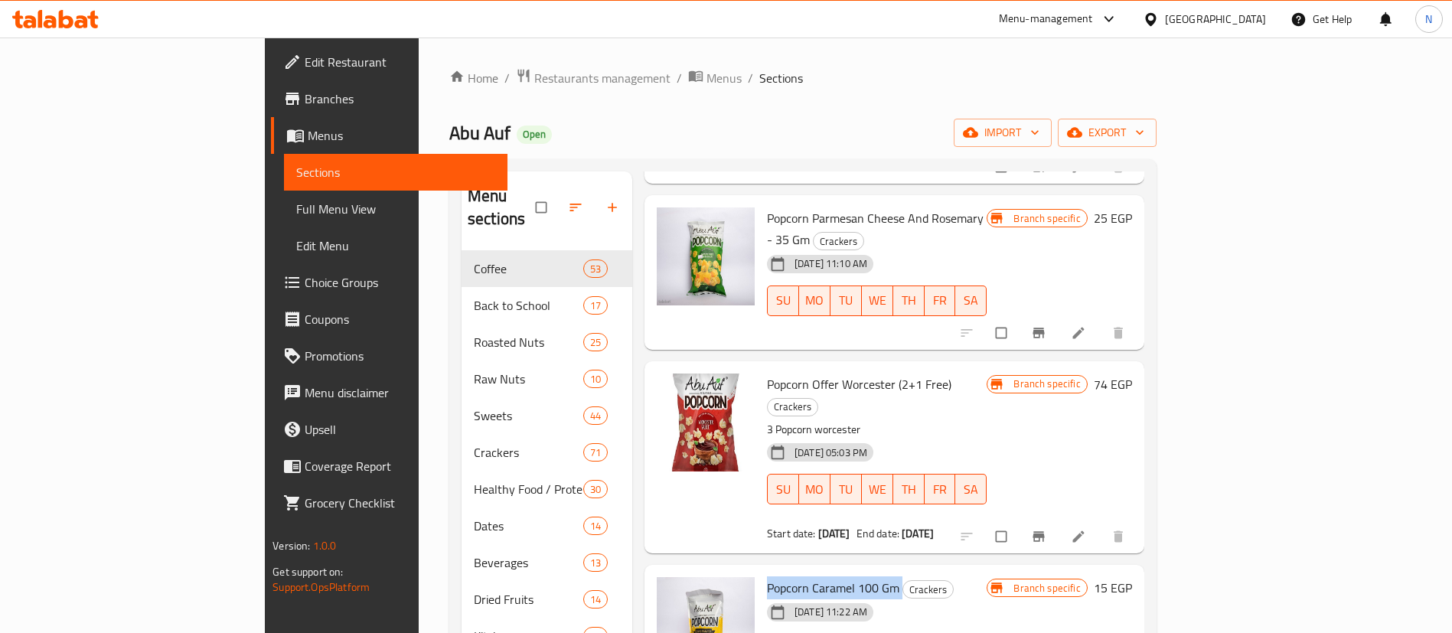
scroll to position [0, 0]
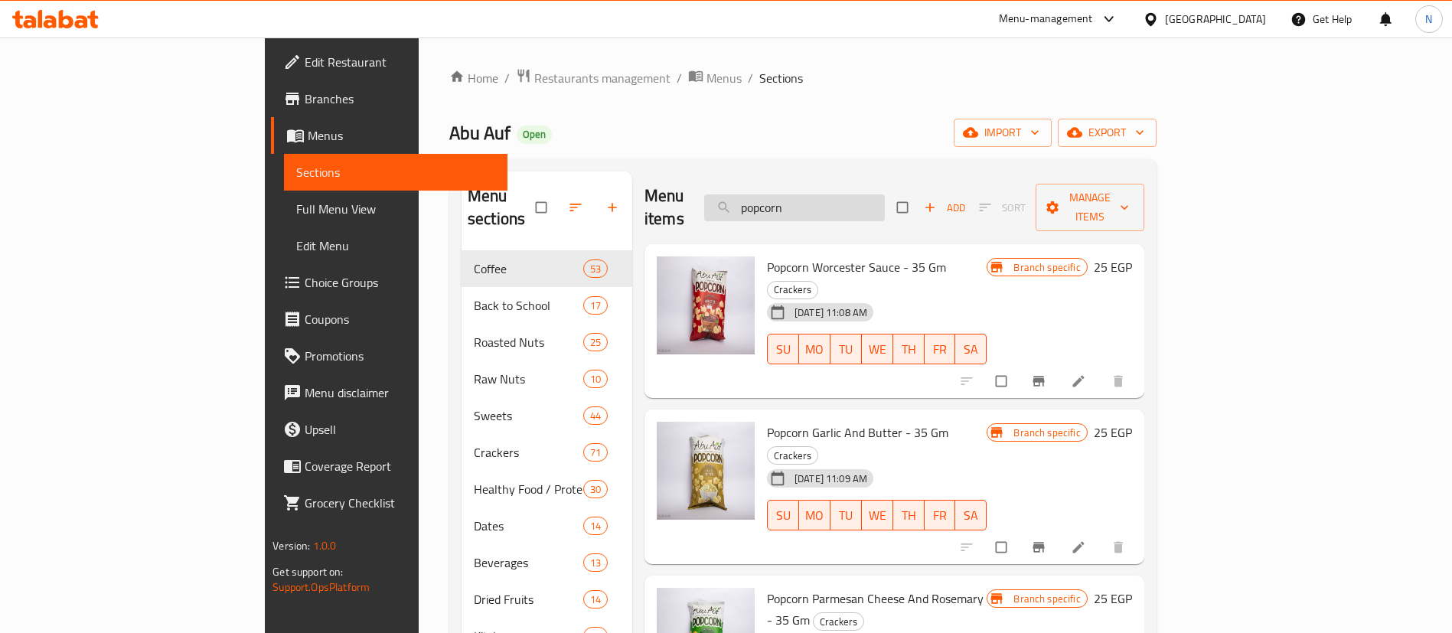
click at [885, 194] on input "popcorn" at bounding box center [794, 207] width 181 height 27
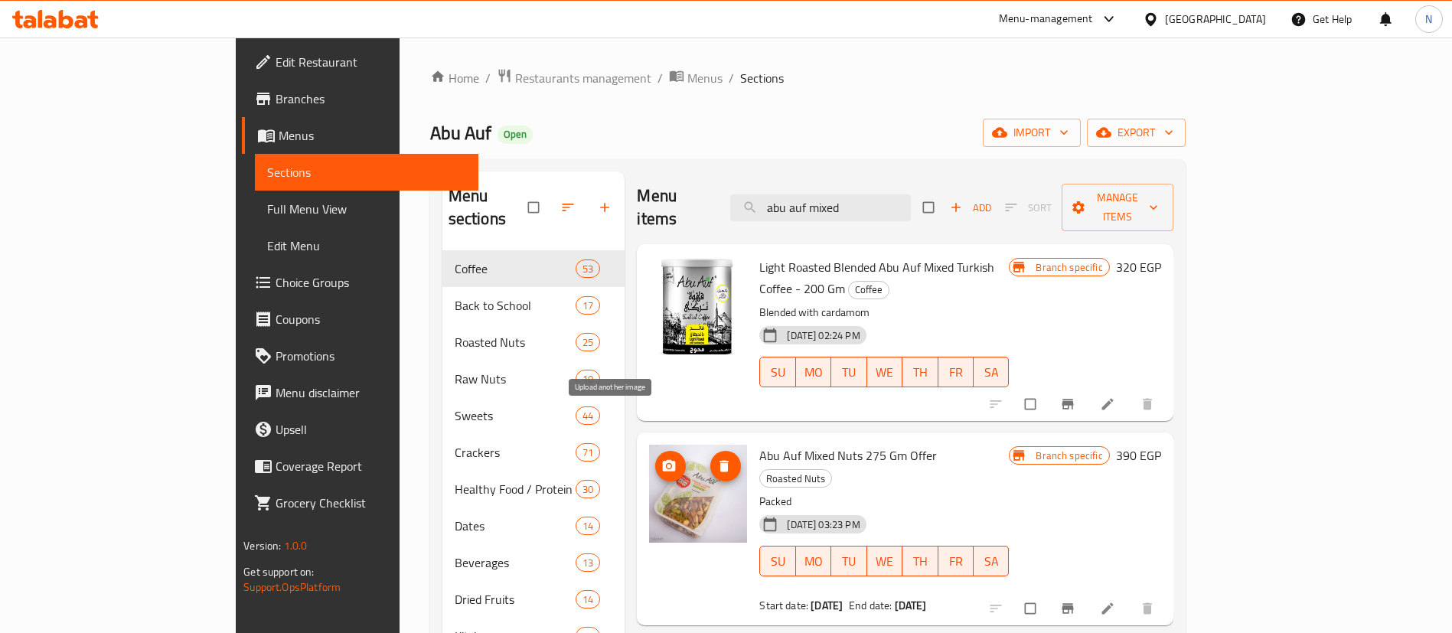
type input "abu auf mixed"
click at [661, 459] on icon "upload picture" at bounding box center [668, 466] width 15 height 15
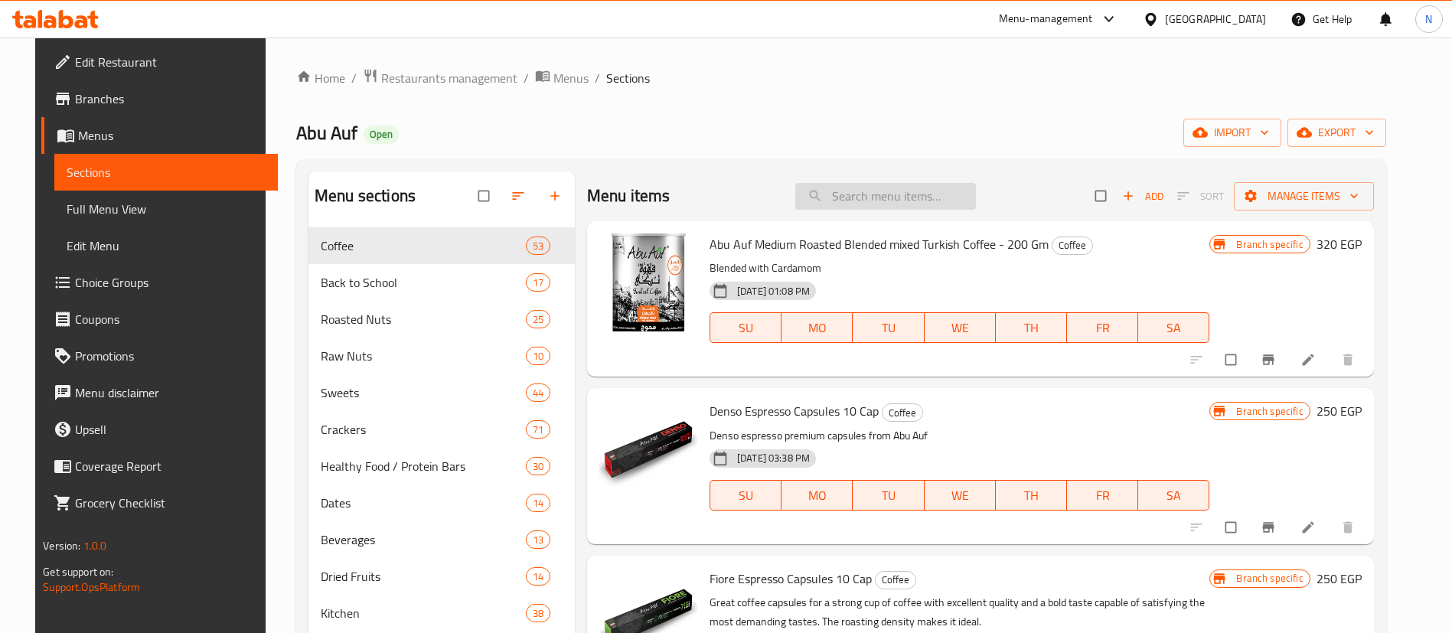
click at [908, 194] on input "search" at bounding box center [885, 196] width 181 height 27
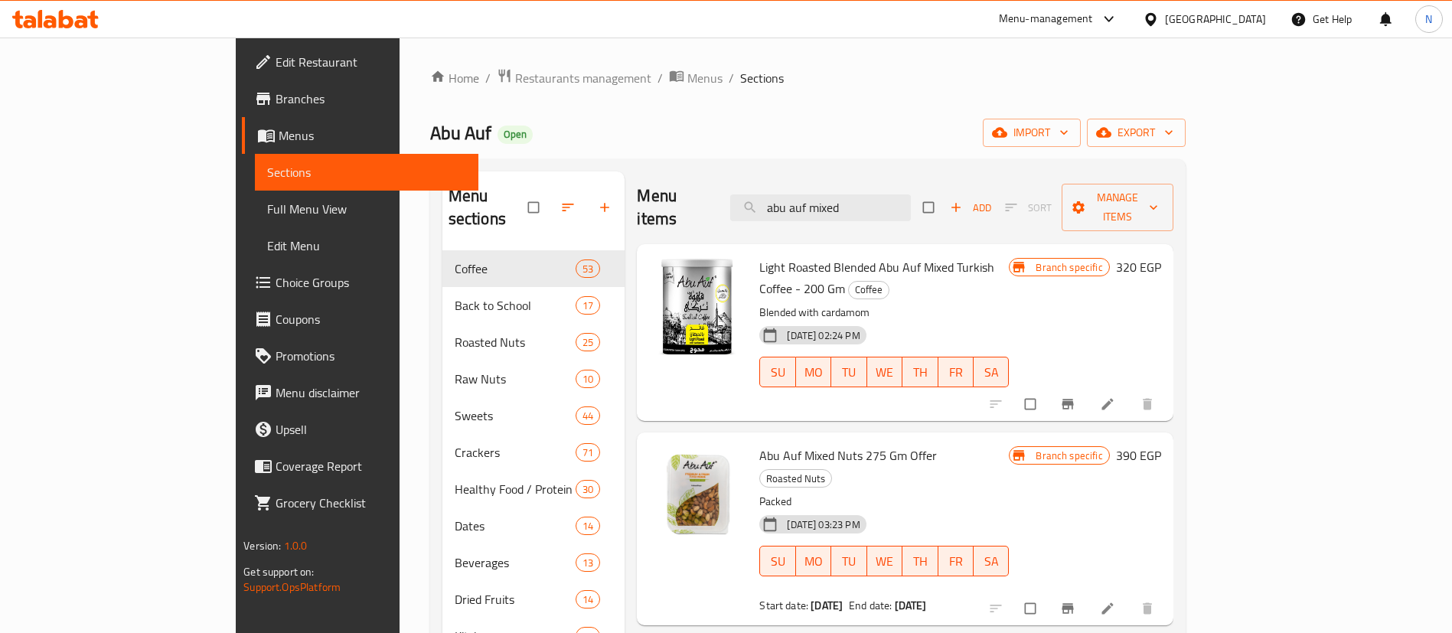
click at [1216, 63] on div "Home / Restaurants management / Menus / Sections Abu Auf Open import export Men…" at bounding box center [808, 444] width 817 height 813
click at [911, 197] on input "abu auf mixed" at bounding box center [820, 207] width 181 height 27
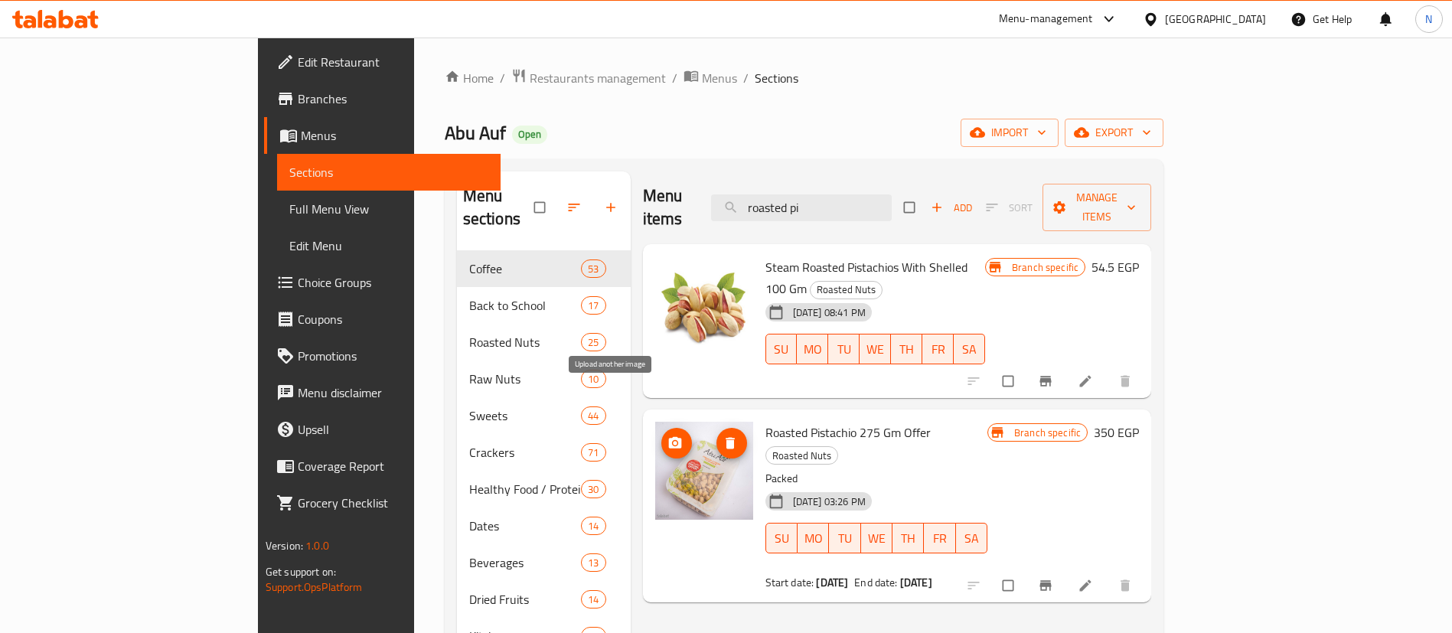
type input "roasted pi"
click at [668, 437] on icon "upload picture" at bounding box center [674, 442] width 13 height 11
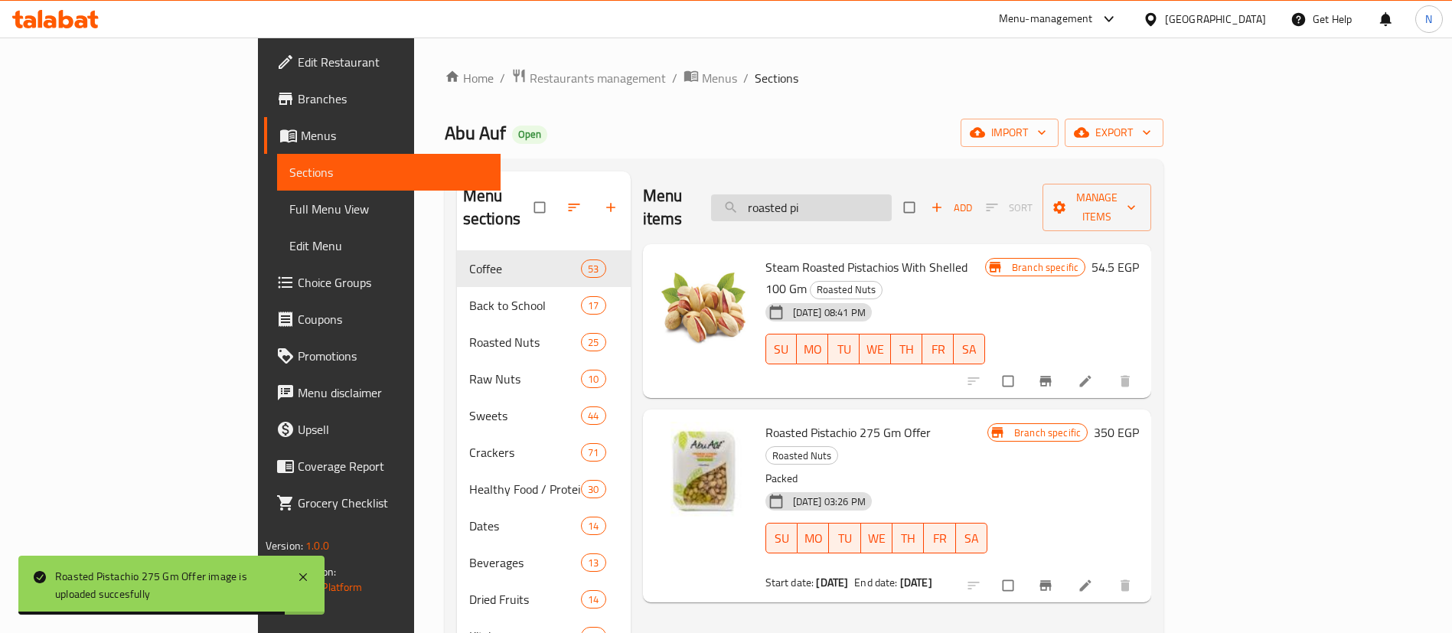
click at [892, 196] on input "roasted pi" at bounding box center [801, 207] width 181 height 27
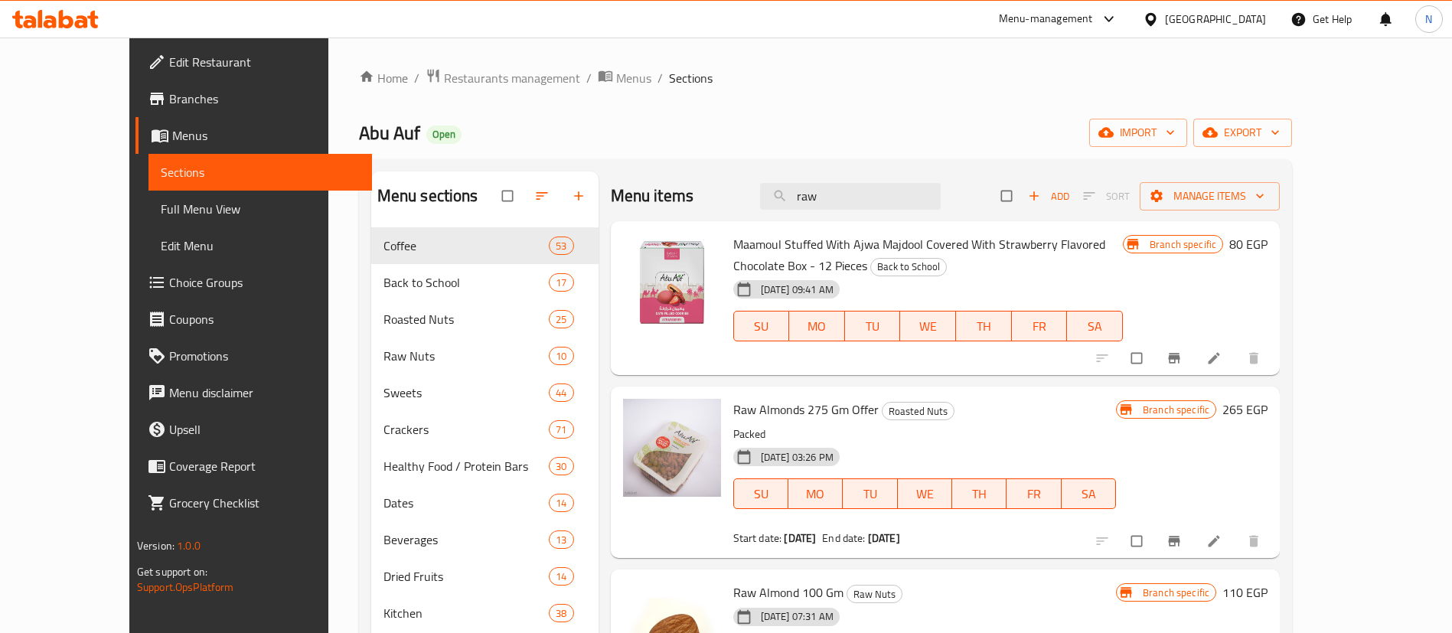
click at [1245, 96] on div "Home / Restaurants management / Menus / Sections Abu Auf Open import export Men…" at bounding box center [826, 442] width 934 height 749
click at [641, 420] on circle "upload picture" at bounding box center [643, 421] width 4 height 4
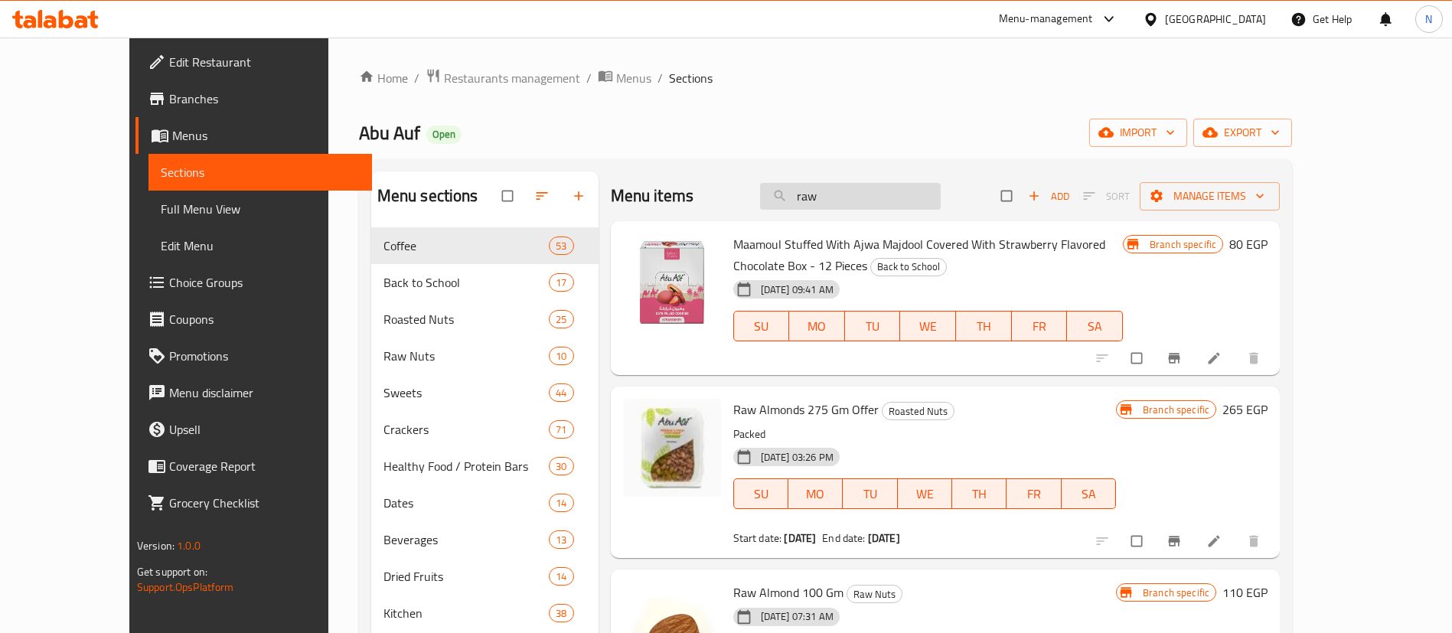
click at [886, 184] on input "raw" at bounding box center [850, 196] width 181 height 27
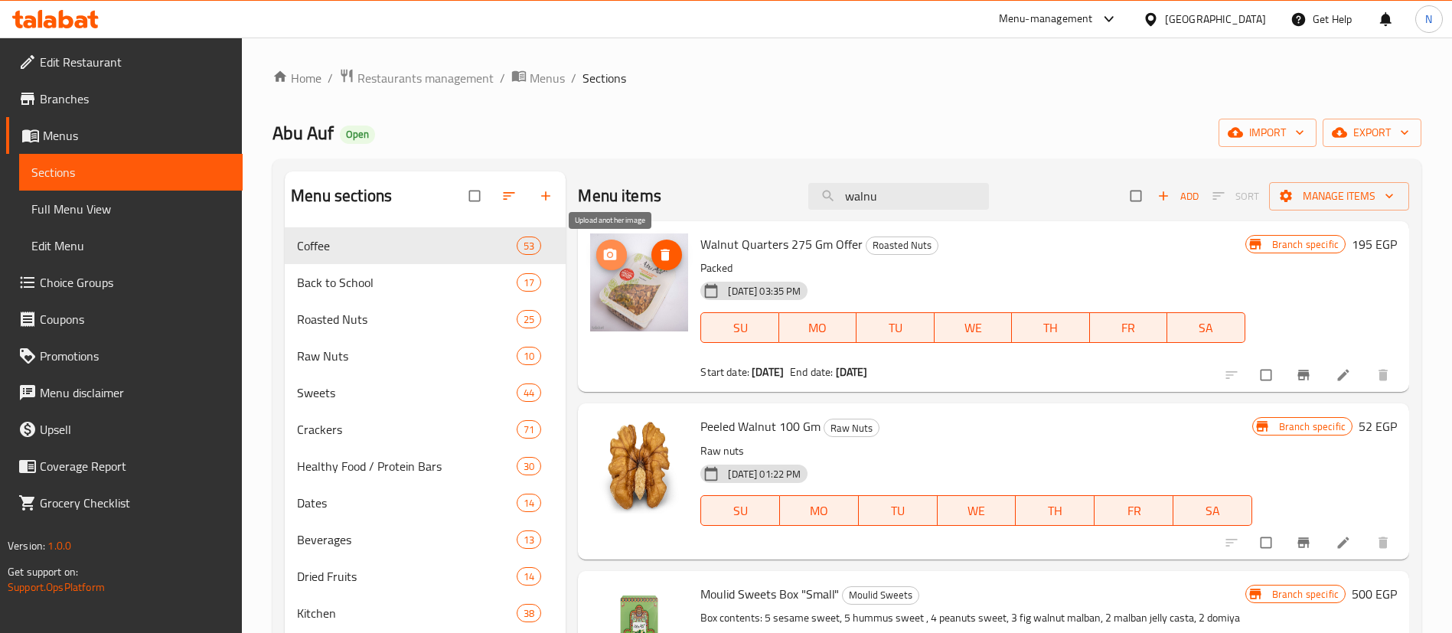
click at [620, 259] on span "upload picture" at bounding box center [611, 254] width 31 height 15
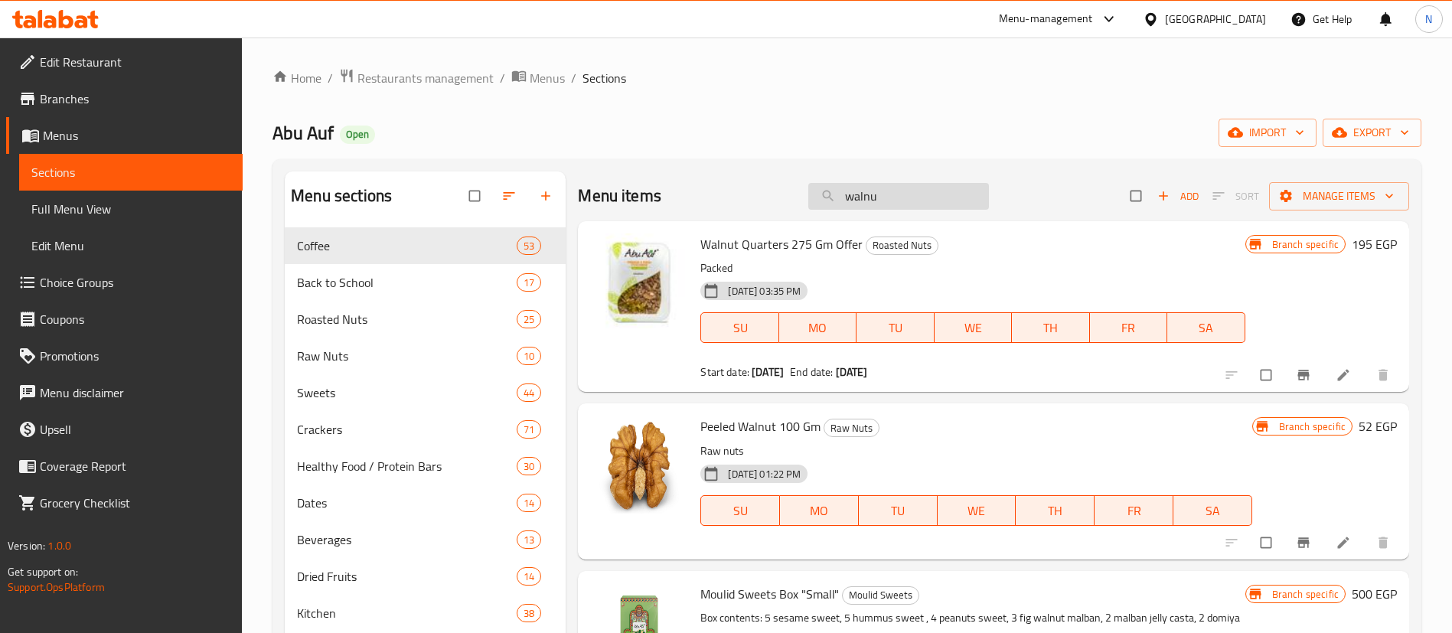
click at [927, 205] on input "walnu" at bounding box center [898, 196] width 181 height 27
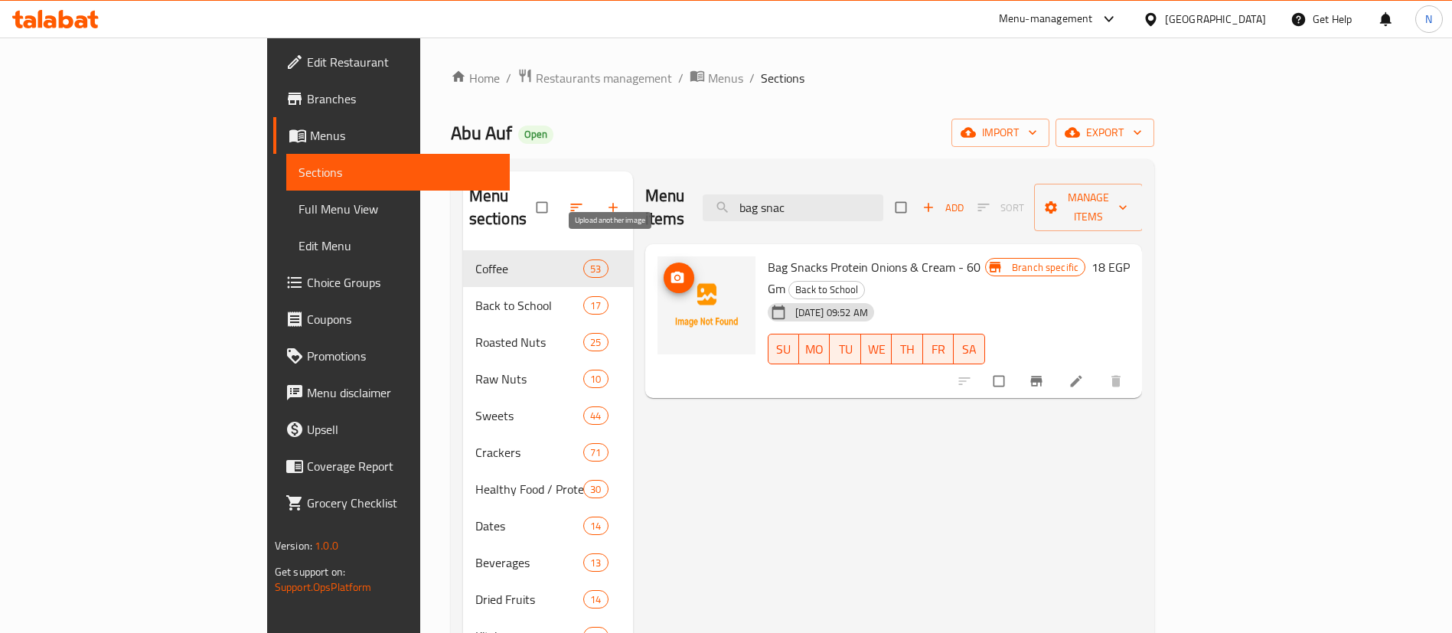
click at [671, 272] on icon "upload picture" at bounding box center [677, 277] width 13 height 11
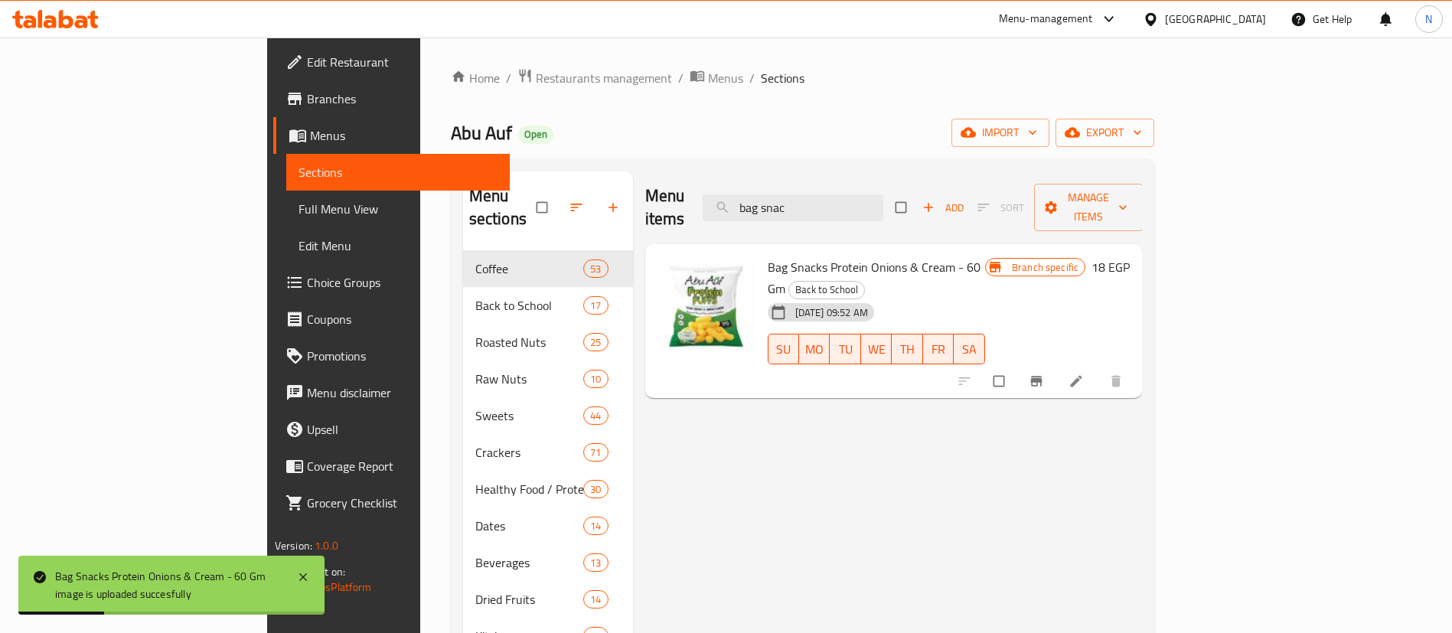
click at [652, 337] on div at bounding box center [706, 321] width 110 height 142
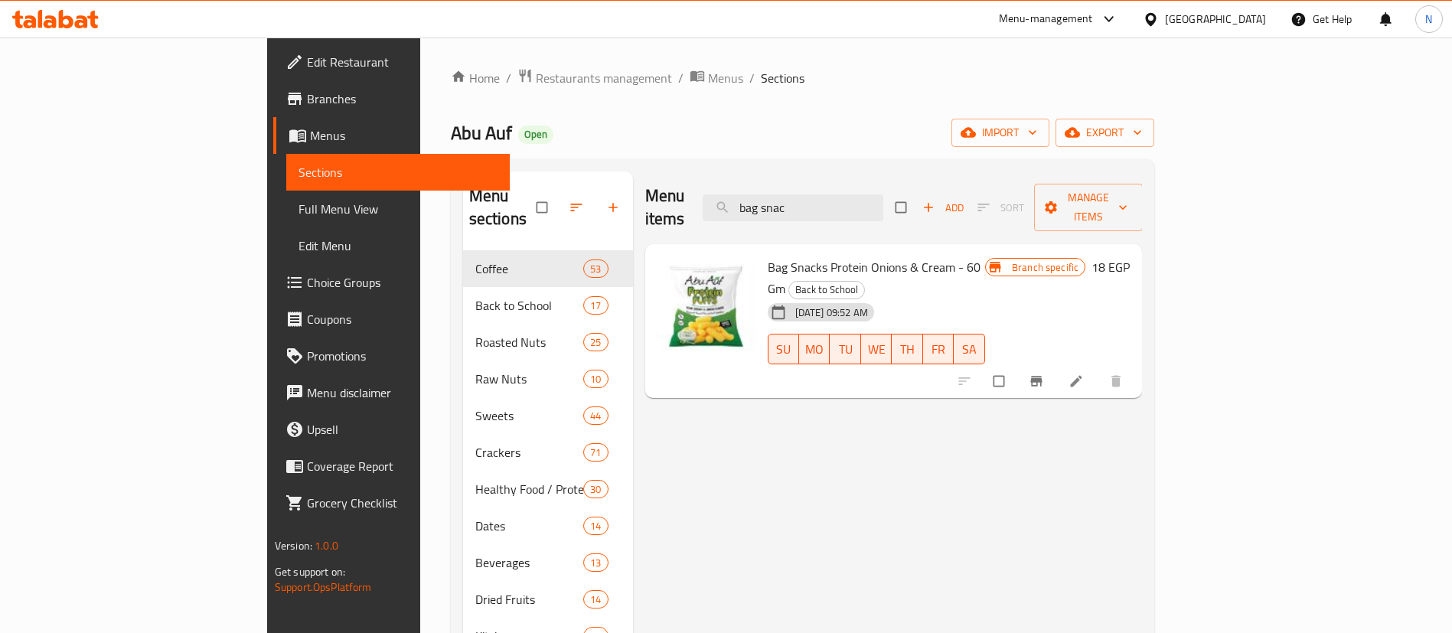
click at [1155, 81] on ol "Home / Restaurants management / Menus / Sections" at bounding box center [803, 78] width 704 height 20
click at [871, 194] on input "bag snac" at bounding box center [793, 207] width 181 height 27
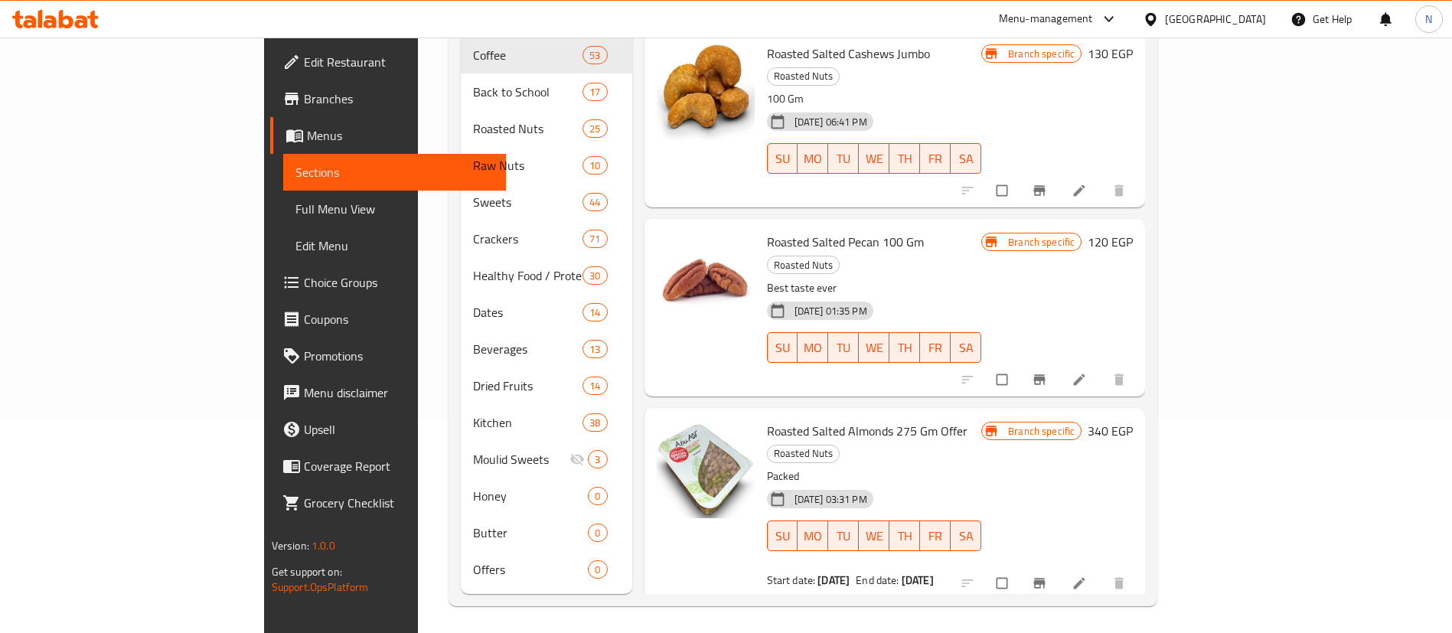
scroll to position [214, 0]
click at [663, 433] on span "upload picture" at bounding box center [678, 440] width 31 height 15
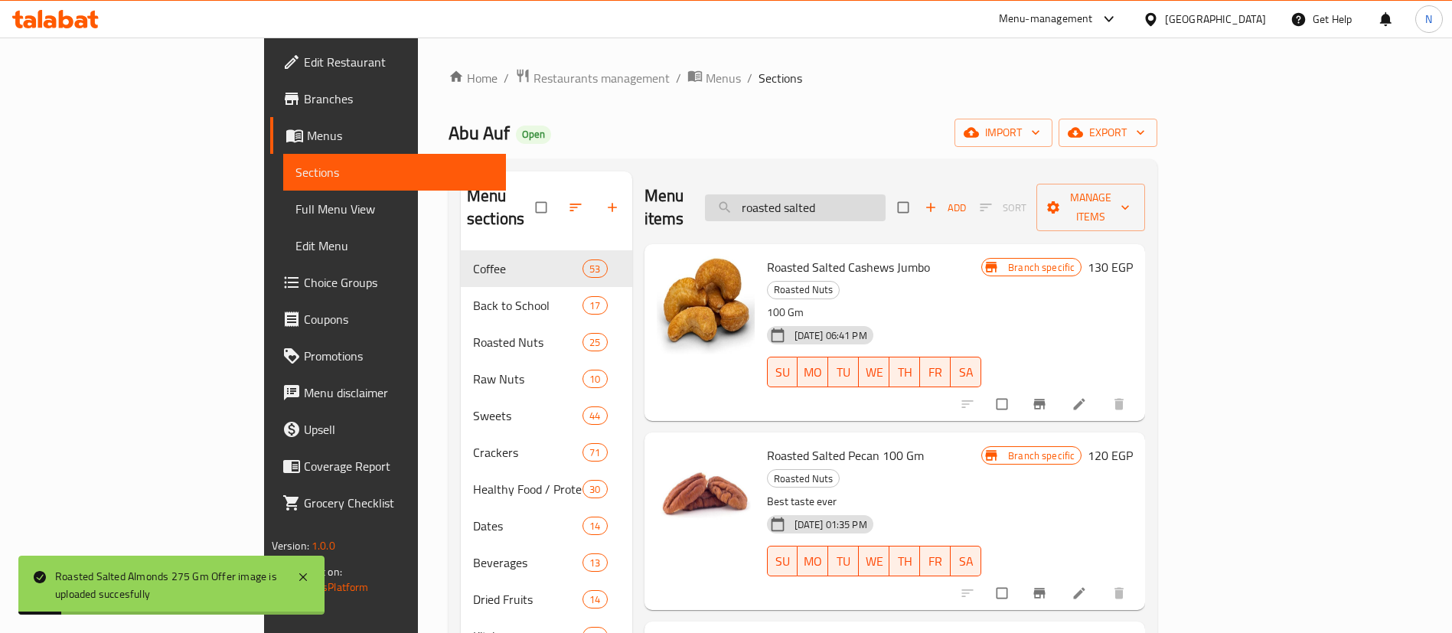
click at [886, 202] on input "roasted salted" at bounding box center [795, 207] width 181 height 27
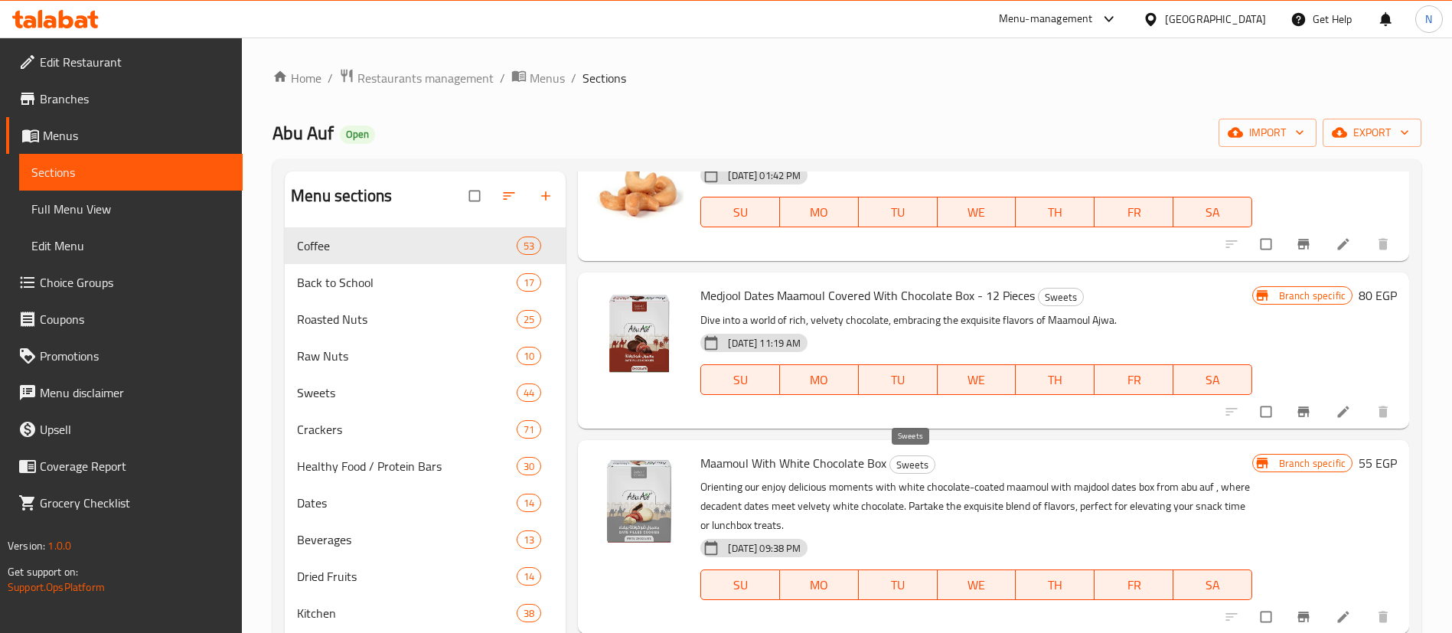
scroll to position [1787, 0]
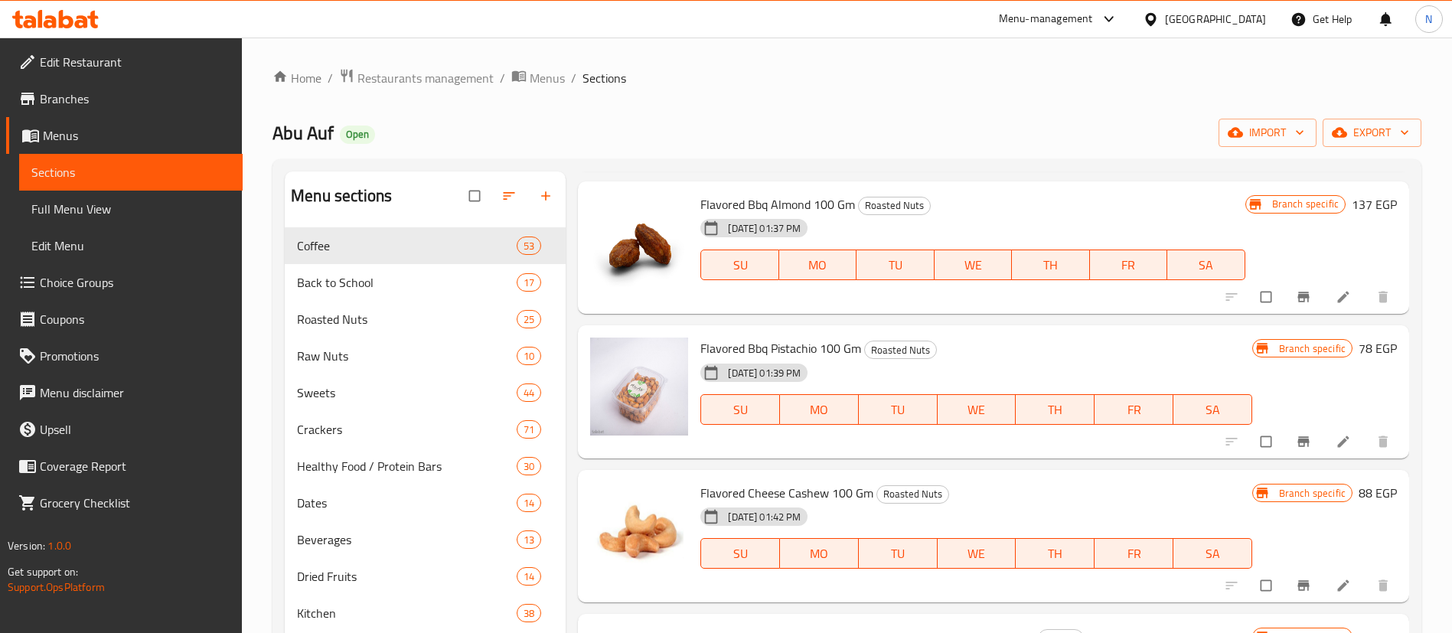
type input "fla"
click at [779, 354] on span "Flavored Bbq Pistachio 100 Gm" at bounding box center [780, 348] width 161 height 23
copy h6 "Flavored Bbq Pistachio 100 Gm"
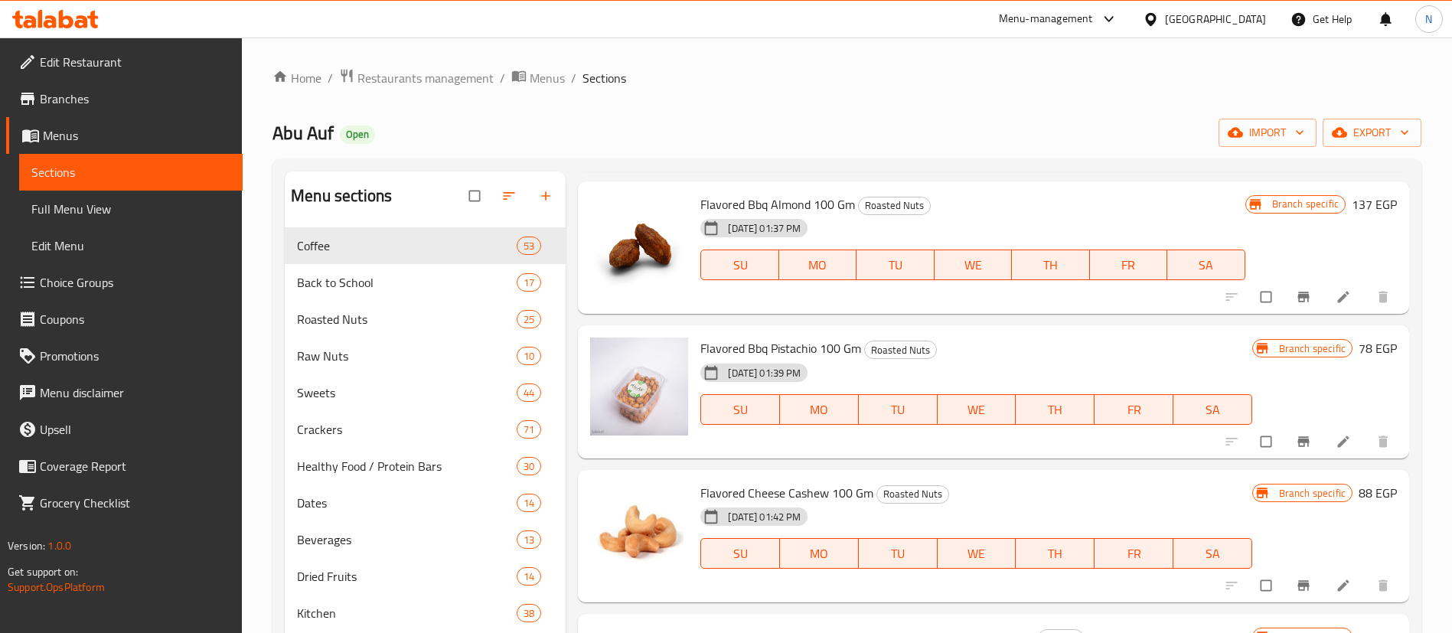
click at [1243, 77] on ol "Home / Restaurants management / Menus / Sections" at bounding box center [847, 78] width 1149 height 20
click at [612, 363] on icon "upload picture" at bounding box center [610, 358] width 13 height 11
click at [771, 201] on span "Flavored Bbq Almond 100 Gm" at bounding box center [777, 204] width 155 height 23
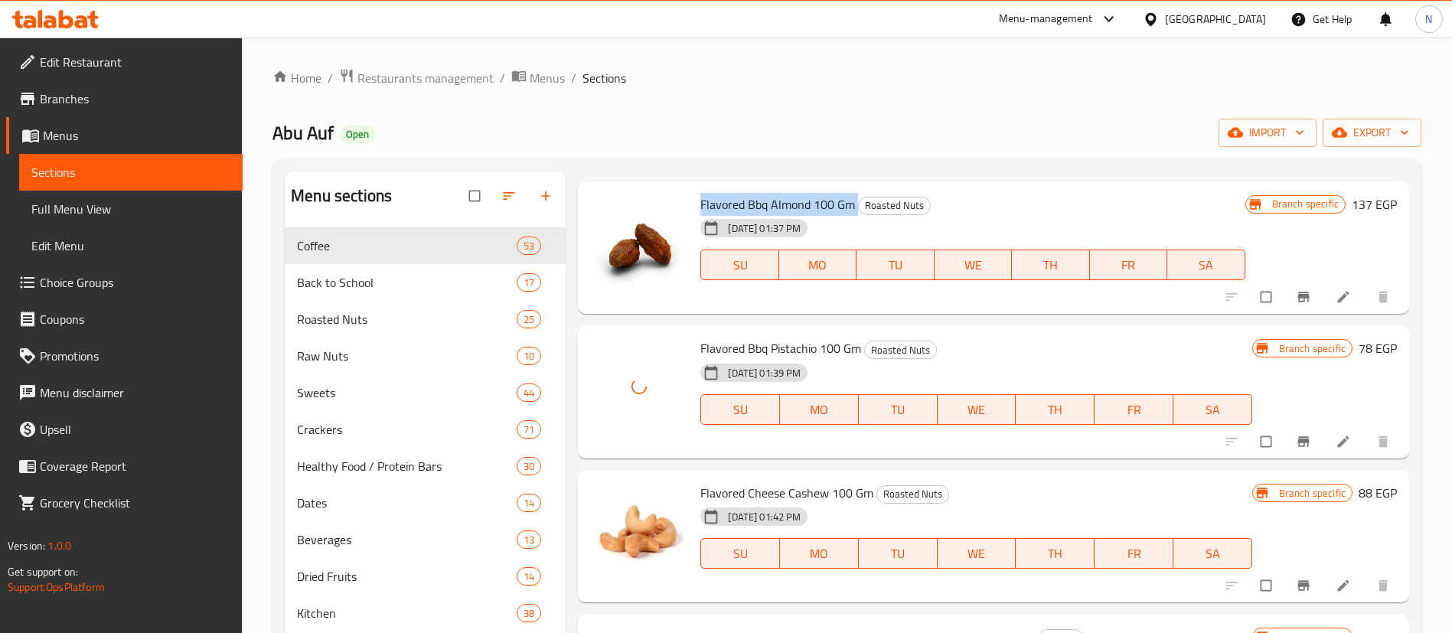
click at [771, 201] on span "Flavored Bbq Almond 100 Gm" at bounding box center [777, 204] width 155 height 23
copy h6 "Flavored Bbq Almond 100 Gm"
click at [1230, 93] on div "Home / Restaurants management / Menus / Sections Abu Auf Open import export Men…" at bounding box center [847, 442] width 1149 height 749
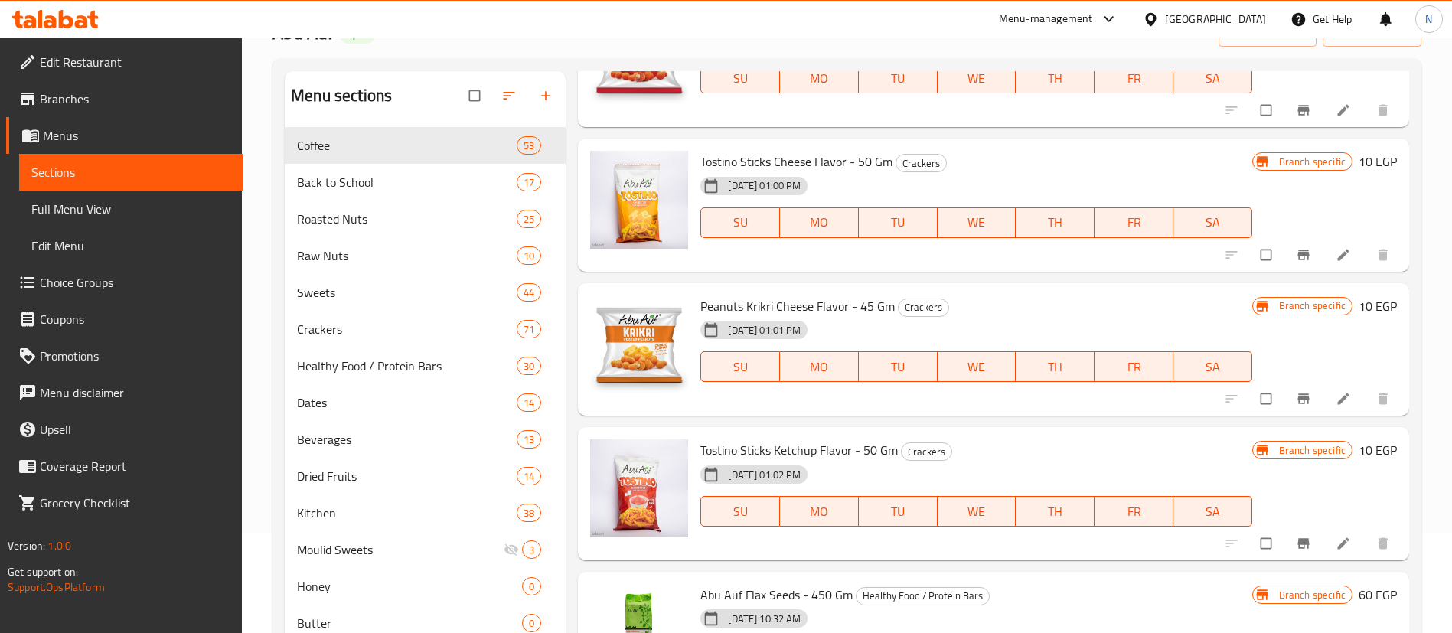
scroll to position [214, 0]
